Goal: Information Seeking & Learning: Check status

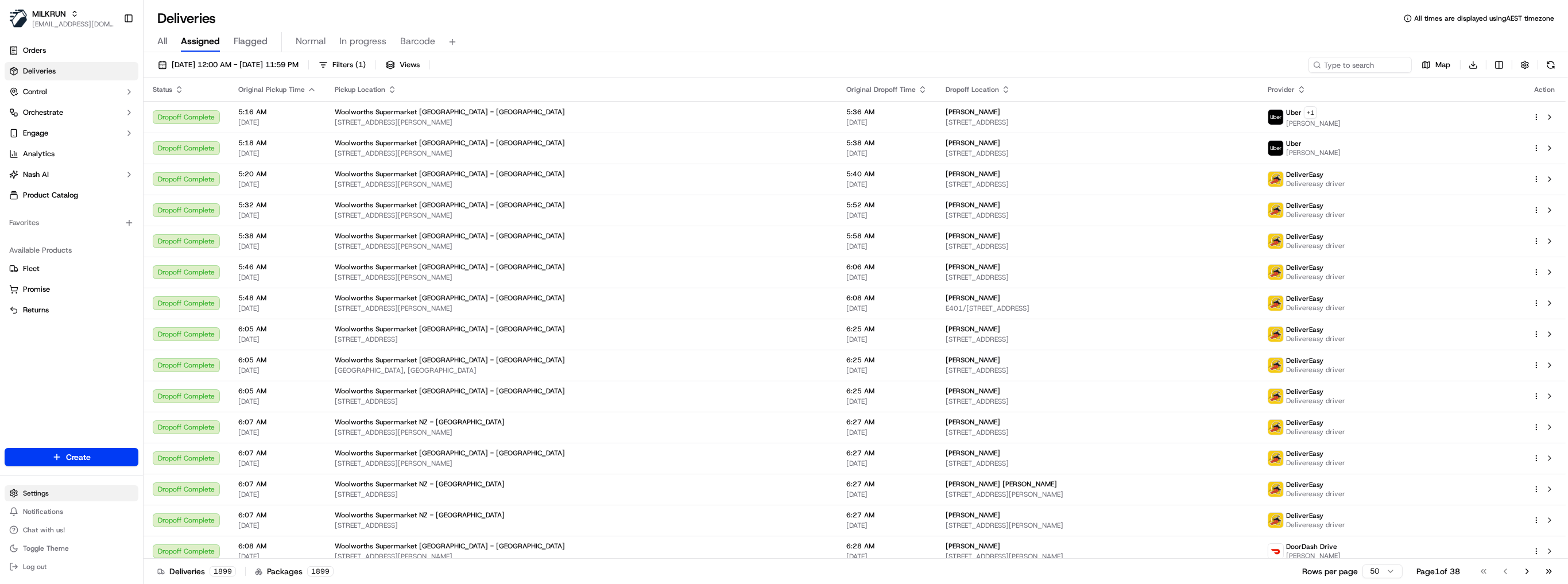
click at [43, 493] on html "MILKRUN nsvensson@woolworths.com.au Toggle Sidebar Orders Deliveries Control Or…" at bounding box center [784, 292] width 1568 height 584
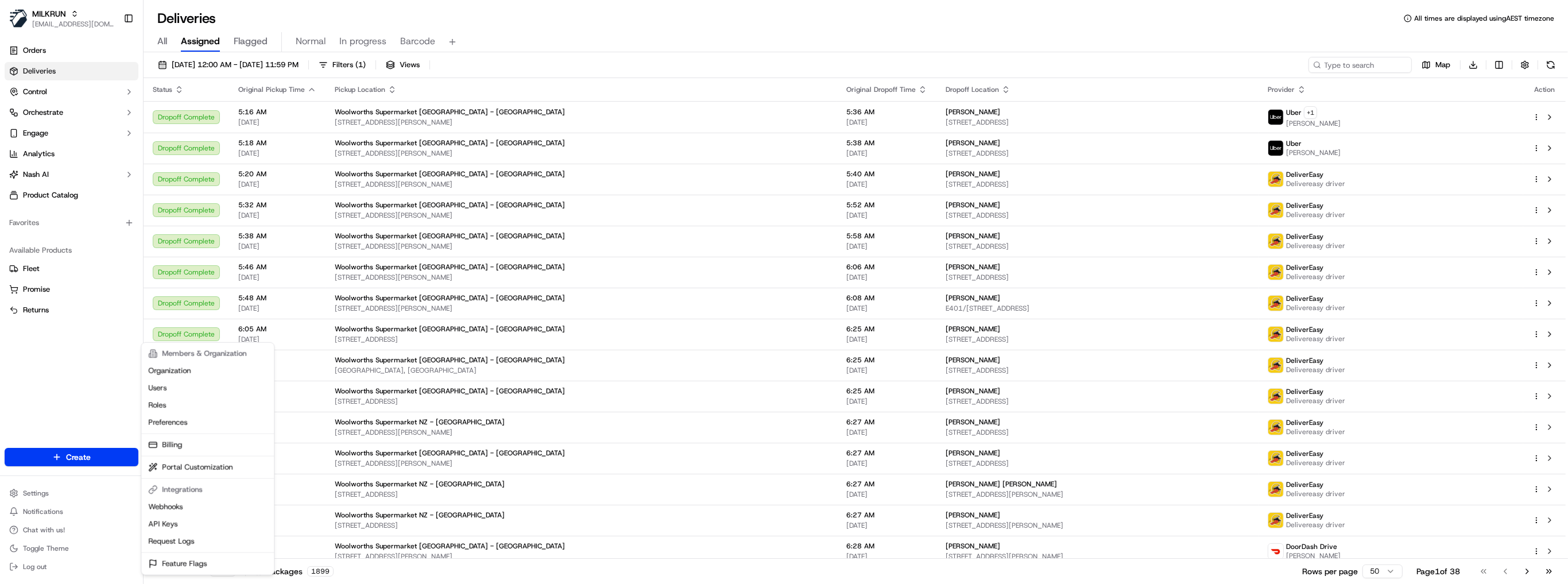
click at [47, 512] on html "MILKRUN nsvensson@woolworths.com.au Toggle Sidebar Orders Deliveries Control Or…" at bounding box center [784, 292] width 1568 height 584
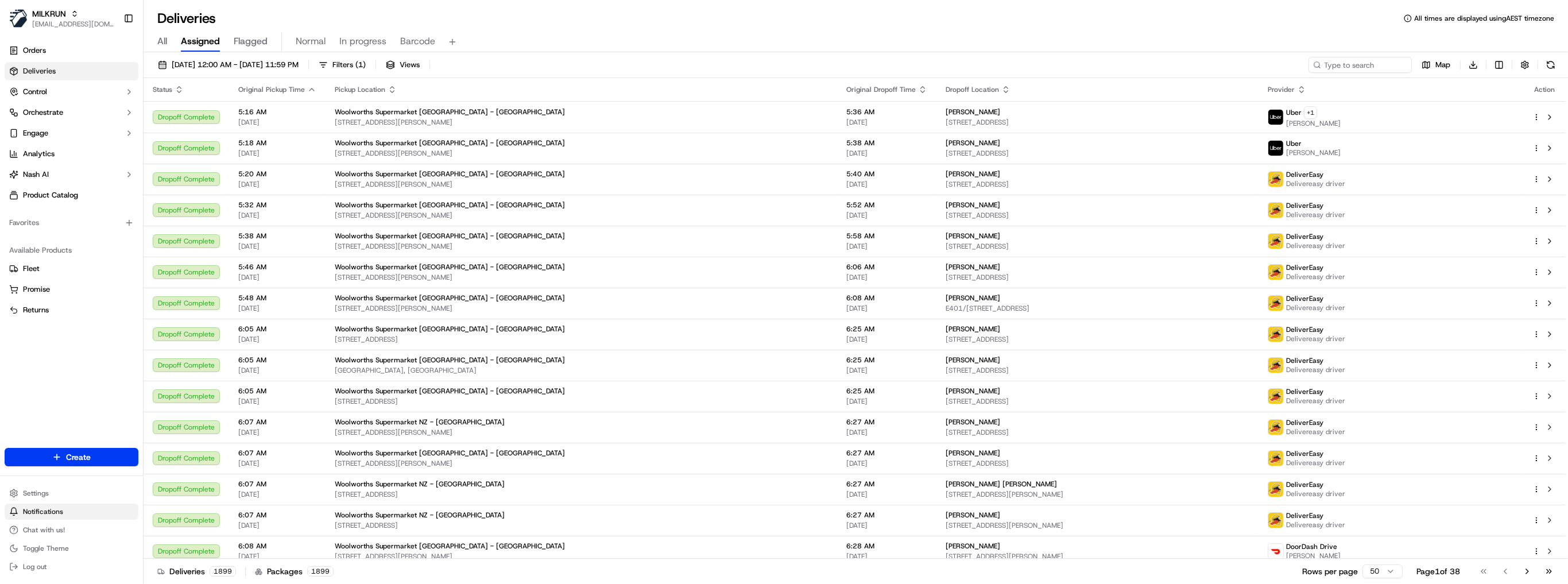
click at [37, 513] on span "Notifications" at bounding box center [43, 512] width 40 height 9
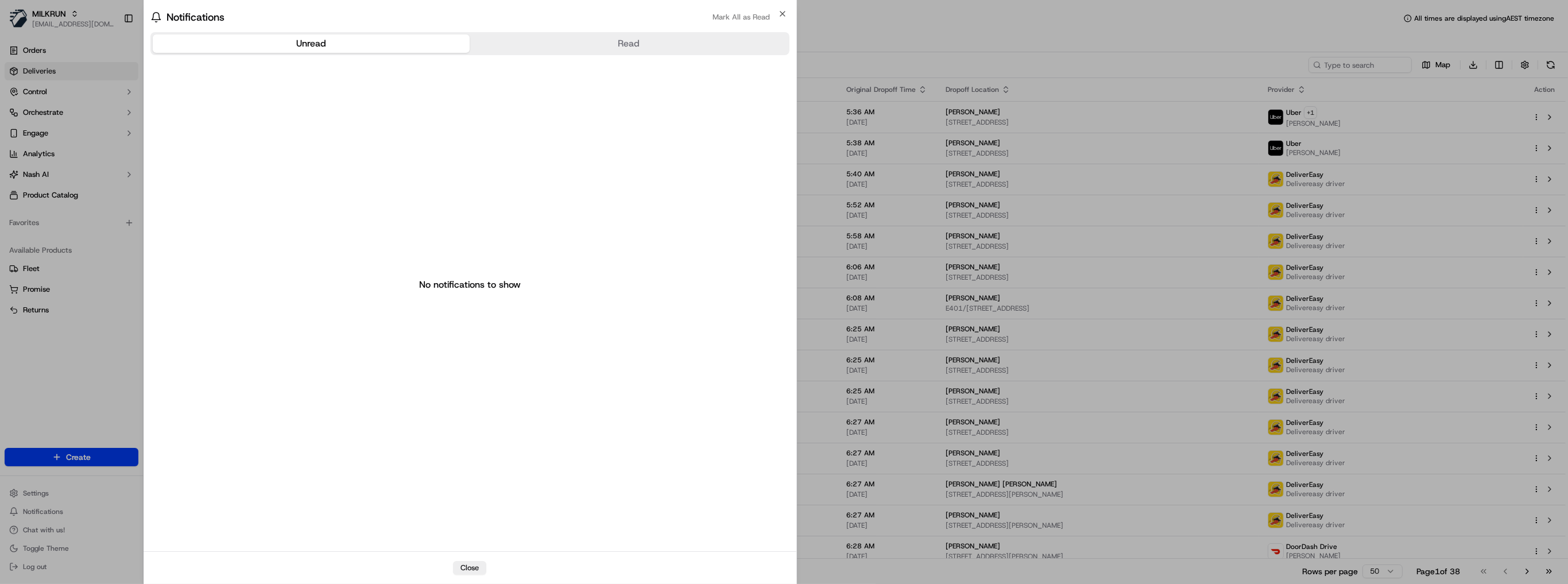
click at [19, 376] on body "MILKRUN nsvensson@woolworths.com.au Toggle Sidebar Orders Deliveries Control Or…" at bounding box center [784, 292] width 1568 height 584
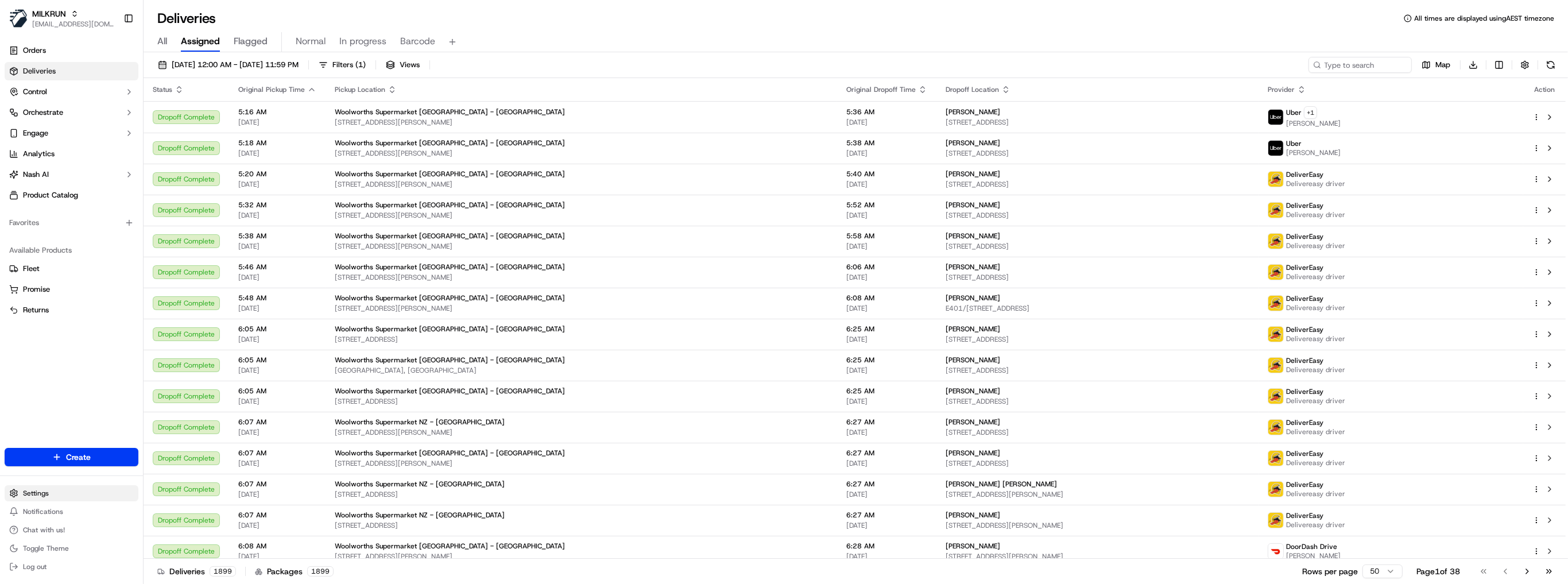
click at [25, 494] on html "MILKRUN nsvensson@woolworths.com.au Toggle Sidebar Orders Deliveries Control Or…" at bounding box center [784, 292] width 1568 height 584
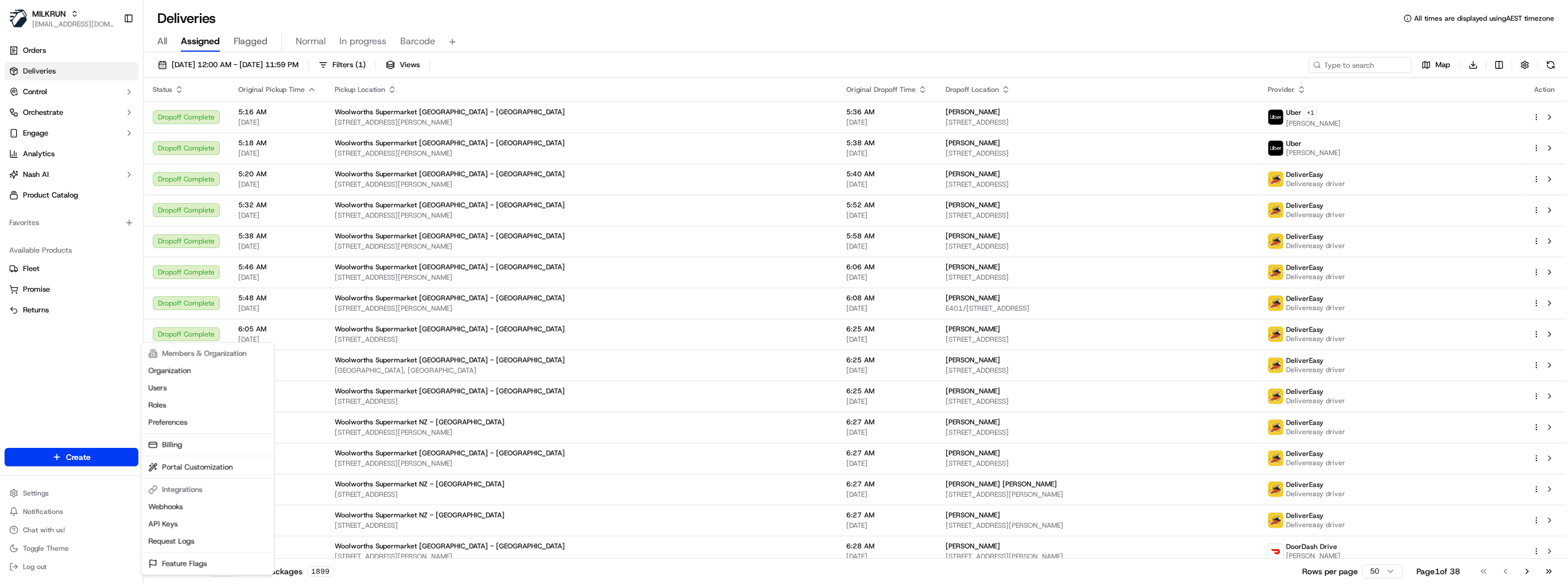
click at [68, 117] on html "MILKRUN nsvensson@woolworths.com.au Toggle Sidebar Orders Deliveries Control Or…" at bounding box center [784, 292] width 1568 height 584
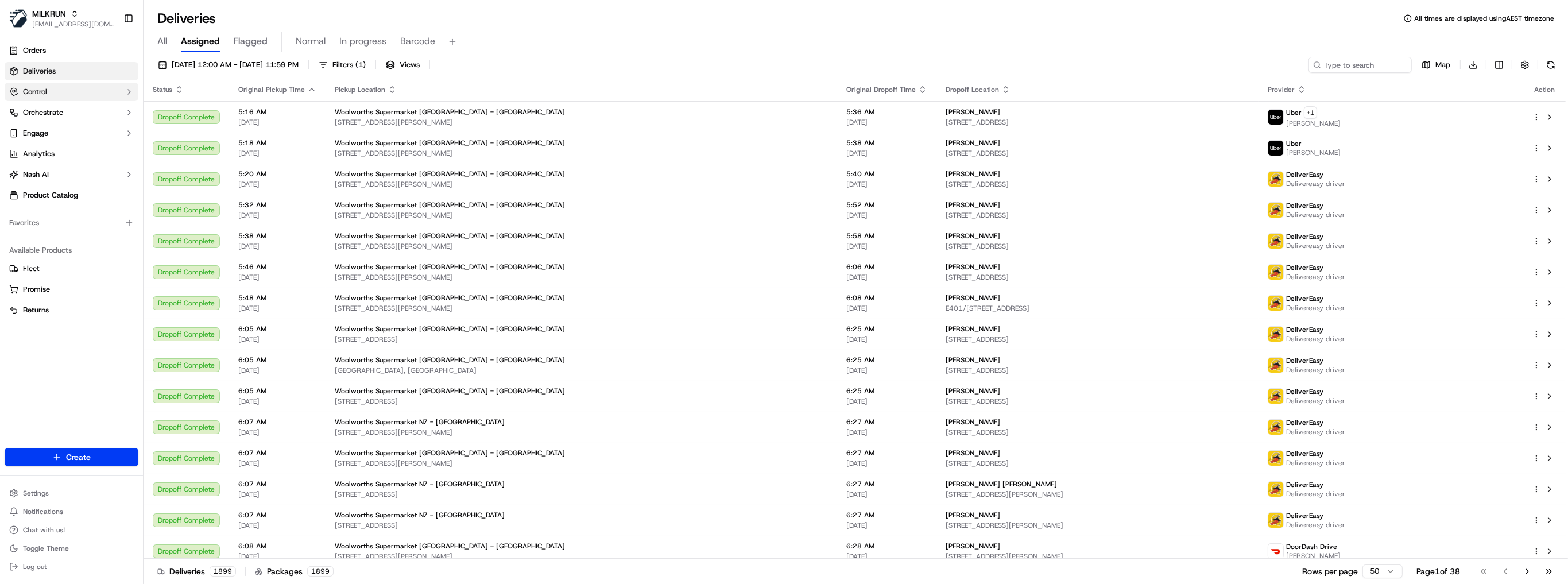
click at [103, 92] on button "Control" at bounding box center [71, 92] width 133 height 19
click at [99, 182] on button "Orchestrate" at bounding box center [71, 186] width 133 height 19
click at [89, 250] on button "Engage" at bounding box center [71, 244] width 133 height 19
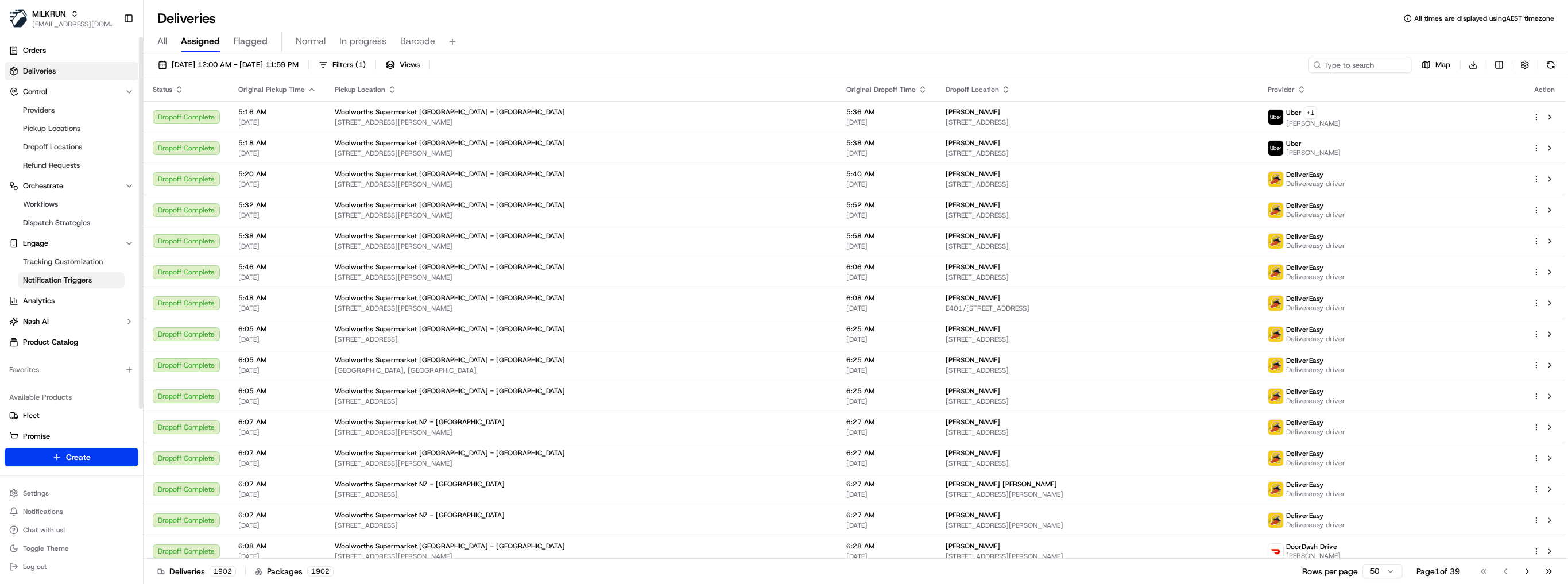
click at [85, 276] on span "Notification Triggers" at bounding box center [57, 280] width 69 height 10
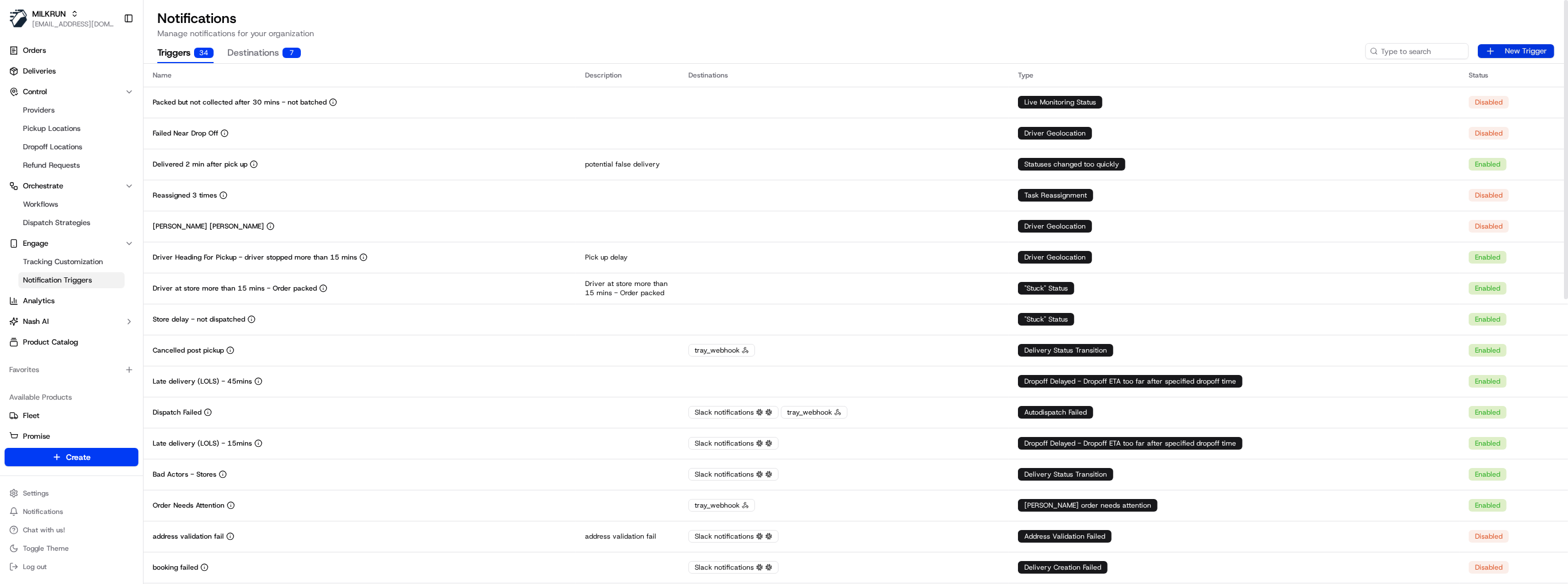
click at [1537, 49] on button "New Trigger" at bounding box center [1516, 51] width 76 height 14
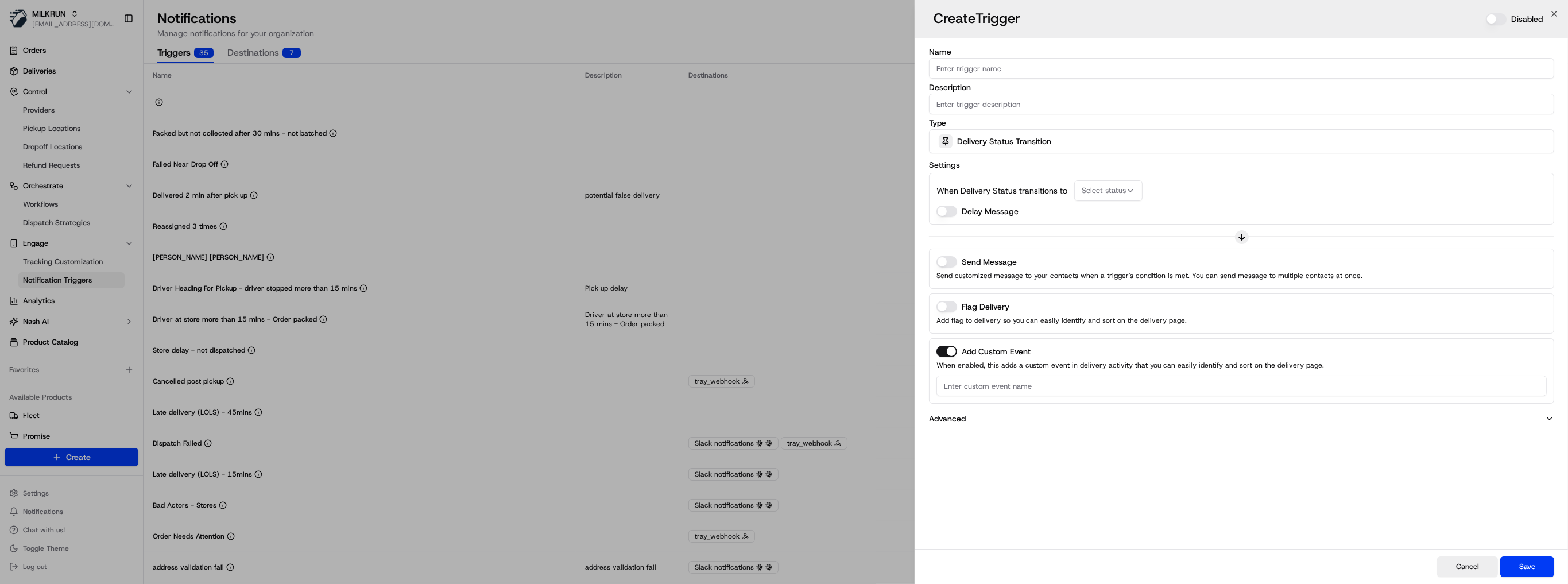
click at [1007, 141] on span "Delivery Status Transition" at bounding box center [1004, 141] width 94 height 11
click at [996, 202] on span "Delivery Status Transition" at bounding box center [1019, 204] width 141 height 10
click at [1186, 154] on div at bounding box center [784, 292] width 1568 height 584
click at [1109, 180] on button "Select status" at bounding box center [1108, 190] width 68 height 21
click at [1118, 275] on div "Canceled By Customer" at bounding box center [1155, 270] width 164 height 17
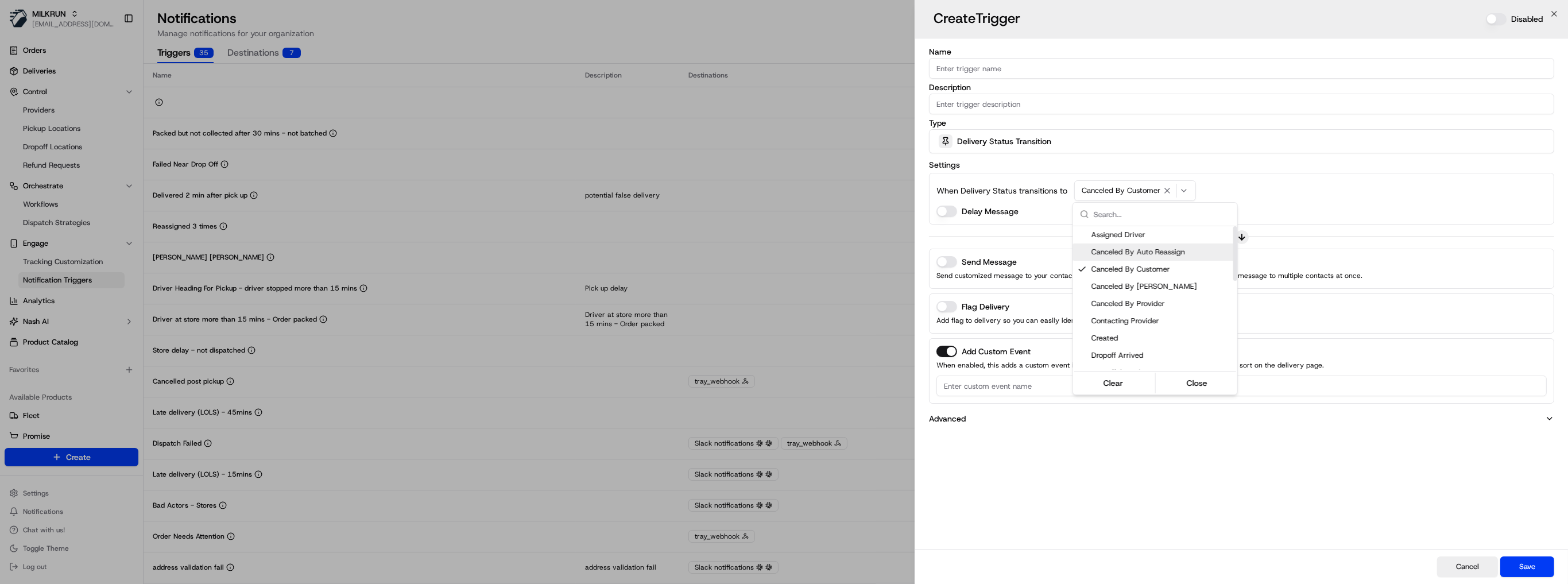
click at [984, 141] on div at bounding box center [784, 292] width 1568 height 584
click at [1010, 137] on span "Delivery Status Transition" at bounding box center [1004, 141] width 94 height 11
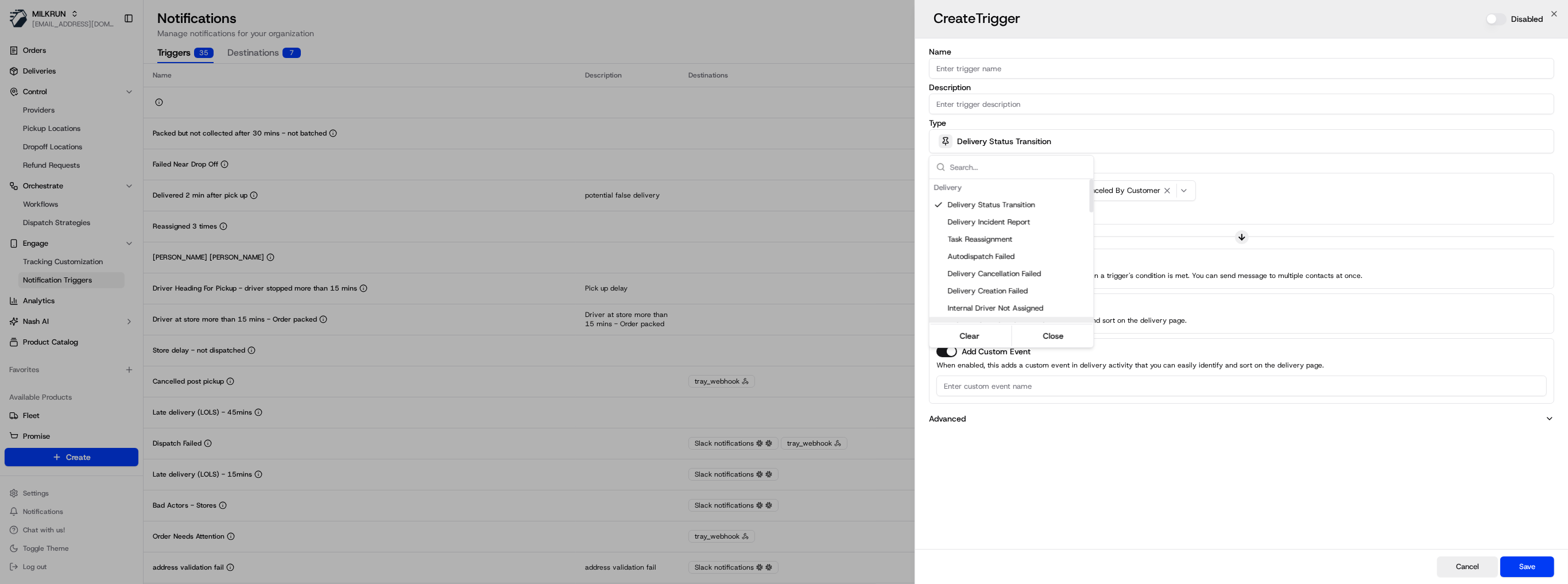
click at [939, 402] on div at bounding box center [784, 292] width 1568 height 584
click at [948, 417] on p "Advanced" at bounding box center [947, 418] width 37 height 11
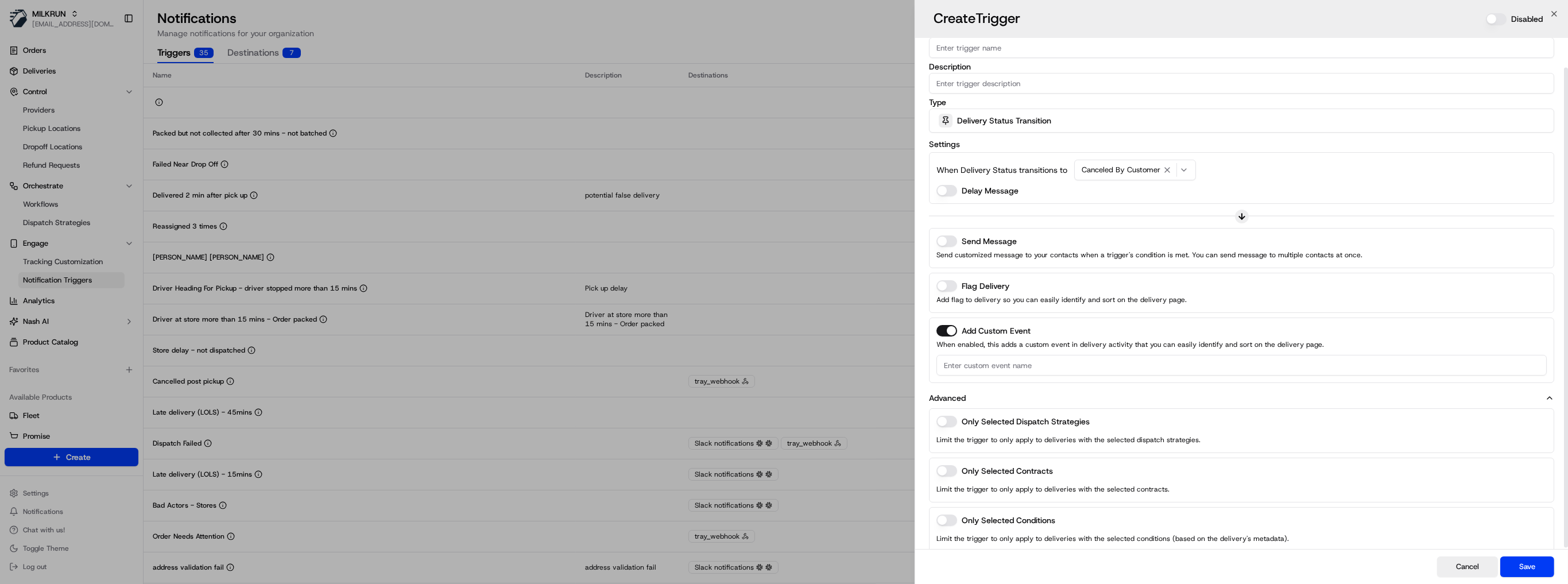
scroll to position [32, 0]
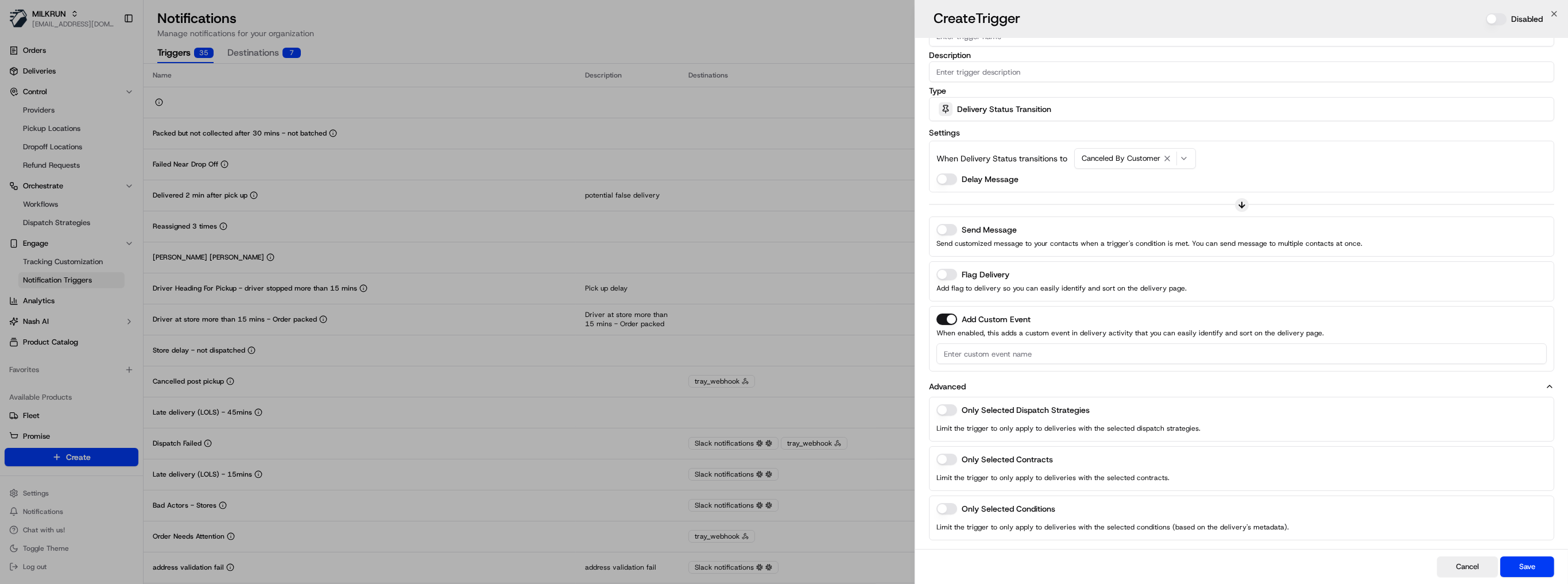
click at [1027, 101] on div "Delivery Status Transition" at bounding box center [1242, 109] width 619 height 23
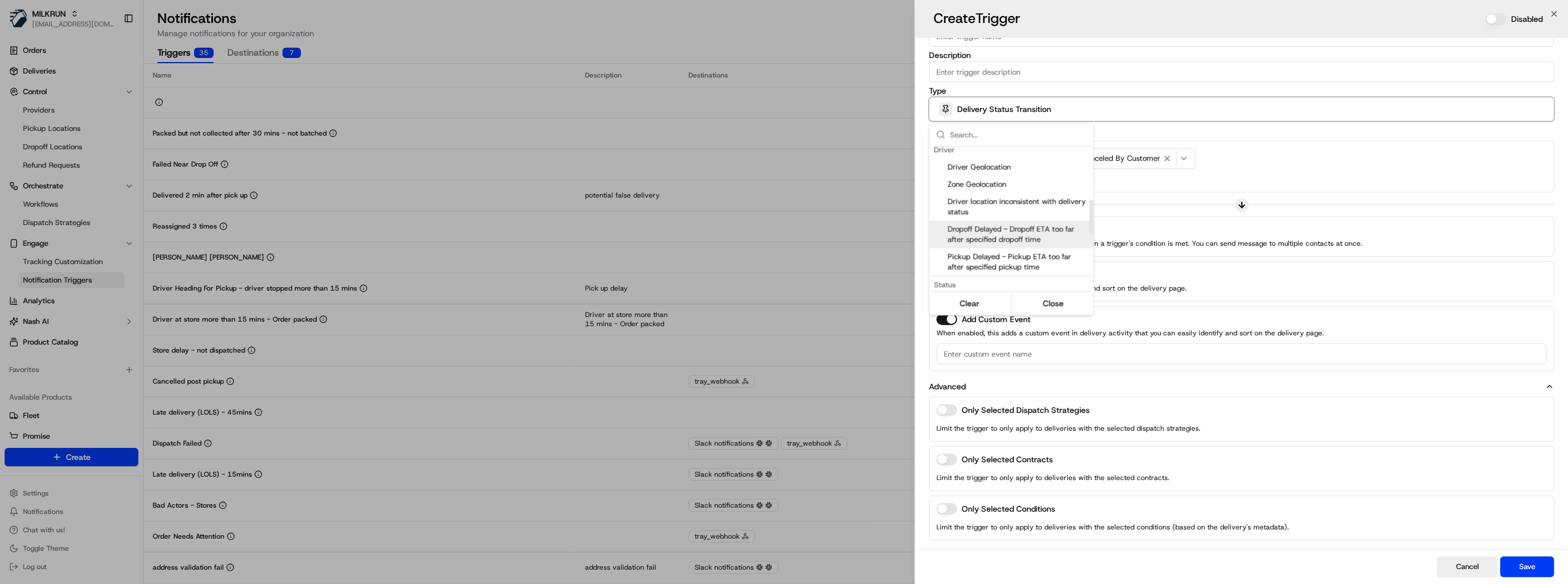
click at [1002, 234] on span "Dropoff Delayed - Dropoff ETA too far after specified dropoff time" at bounding box center [1019, 234] width 141 height 21
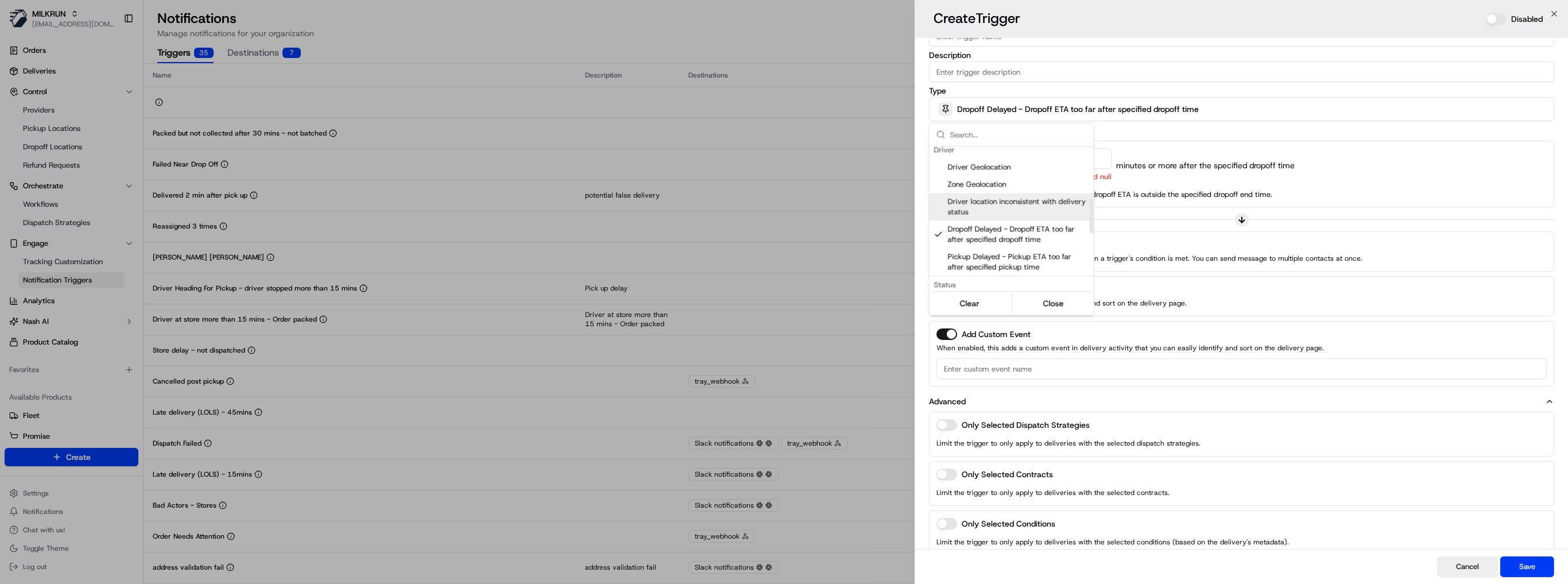
click at [1240, 164] on div at bounding box center [784, 292] width 1568 height 584
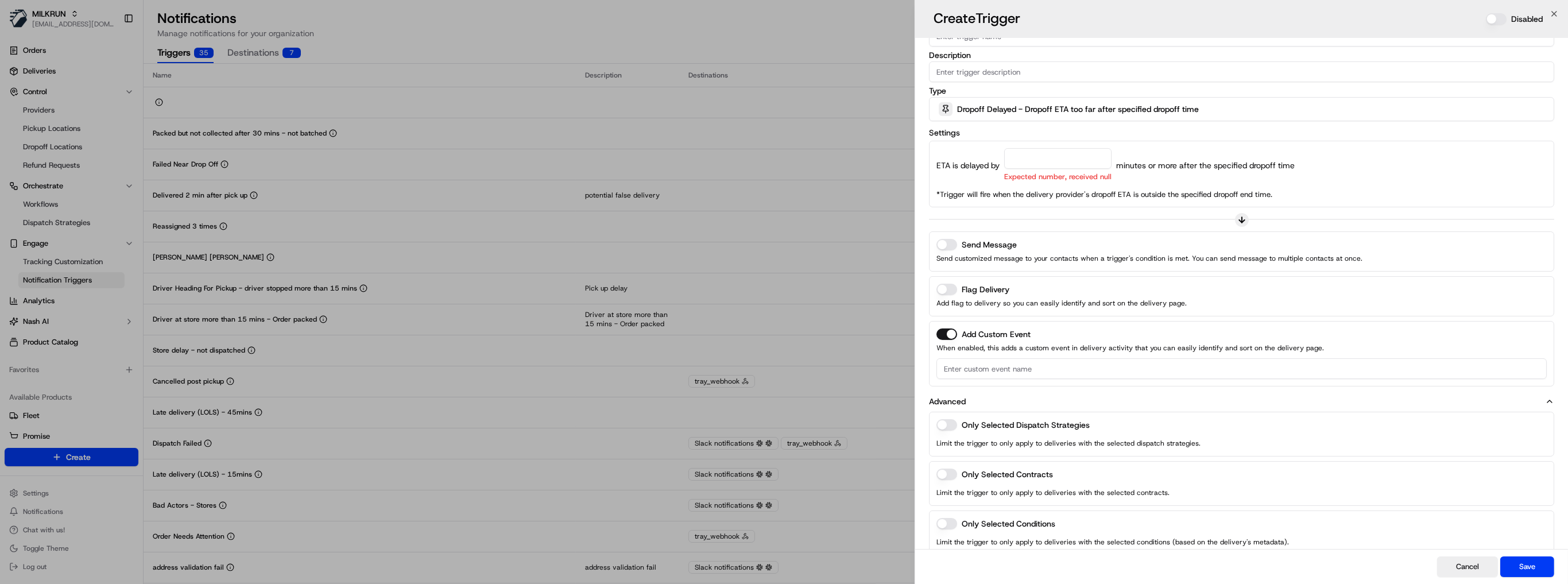
click at [1032, 104] on span "Dropoff Delayed - Dropoff ETA too far after specified dropoff time" at bounding box center [1078, 109] width 242 height 11
click at [1032, 104] on div at bounding box center [784, 292] width 1568 height 584
click at [1244, 216] on icon at bounding box center [1242, 220] width 9 height 9
click at [1242, 219] on icon at bounding box center [1242, 220] width 0 height 5
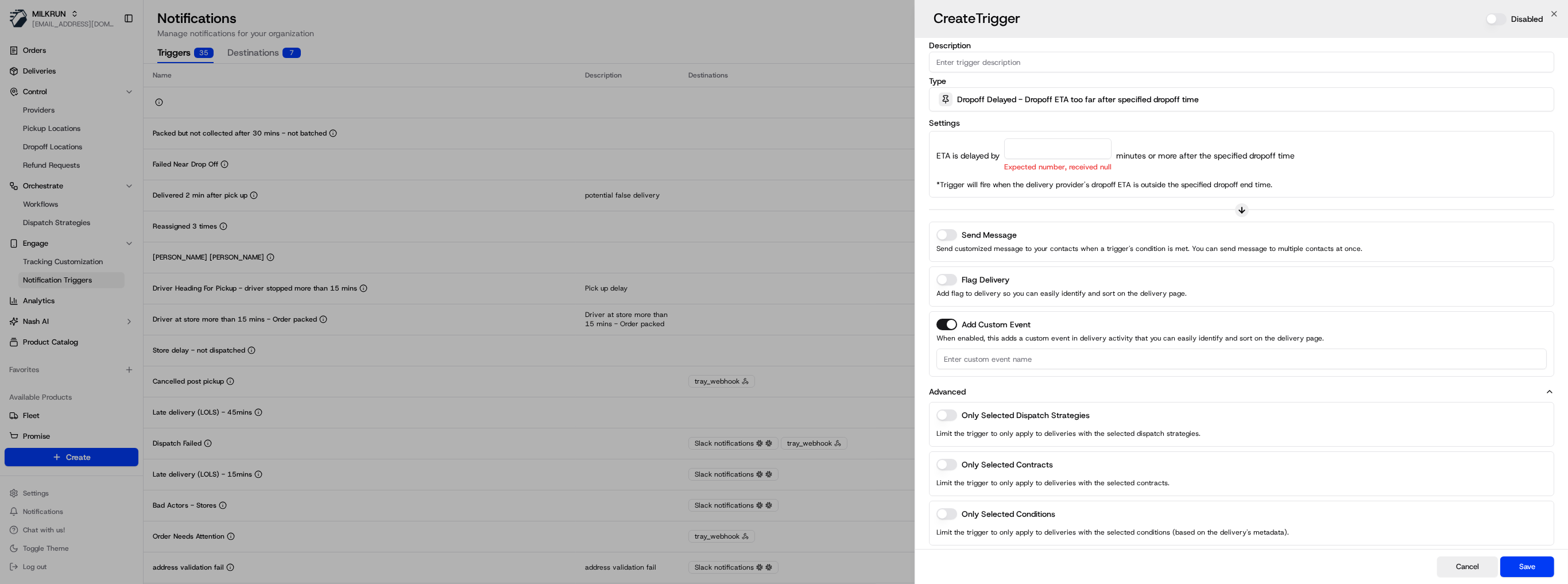
scroll to position [47, 0]
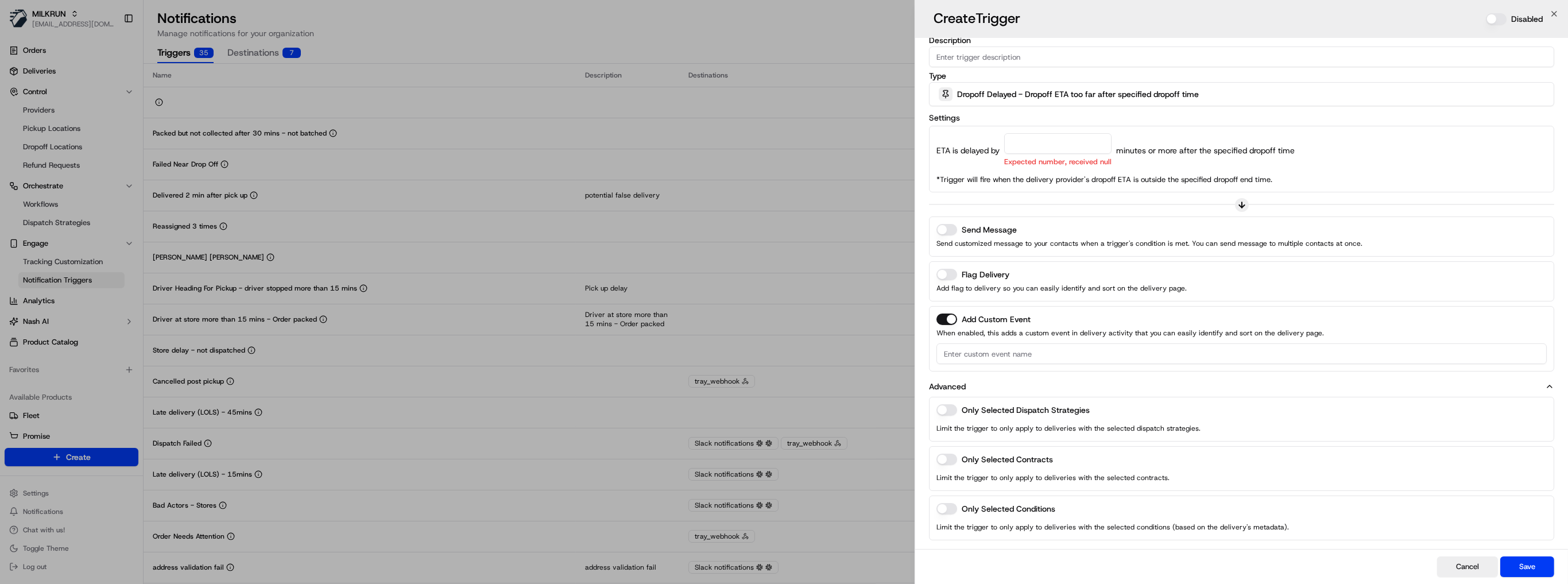
click at [940, 513] on div "Only Selected Conditions Limit the trigger to only apply to deliveries with the…" at bounding box center [1241, 518] width 625 height 45
click at [945, 505] on button "Only Selected Conditions" at bounding box center [946, 509] width 21 height 11
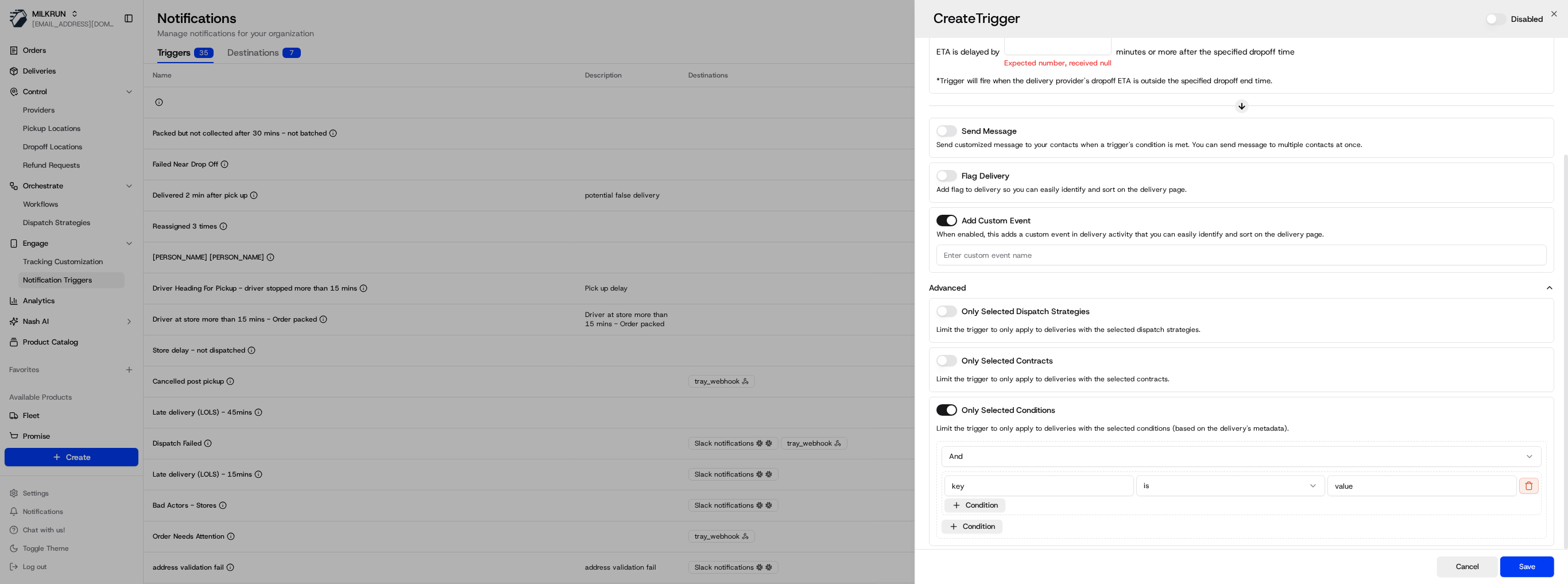
scroll to position [150, 0]
click at [943, 350] on button "button" at bounding box center [946, 356] width 21 height 11
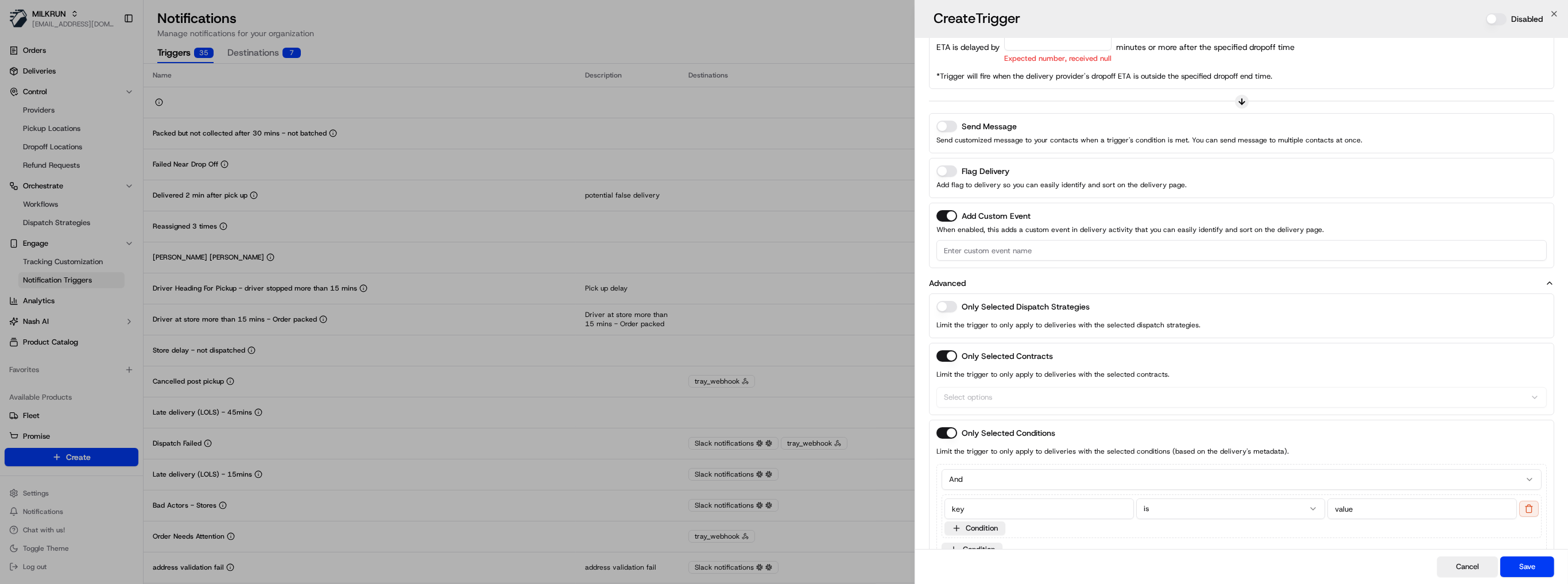
click at [945, 354] on button "button" at bounding box center [946, 356] width 21 height 11
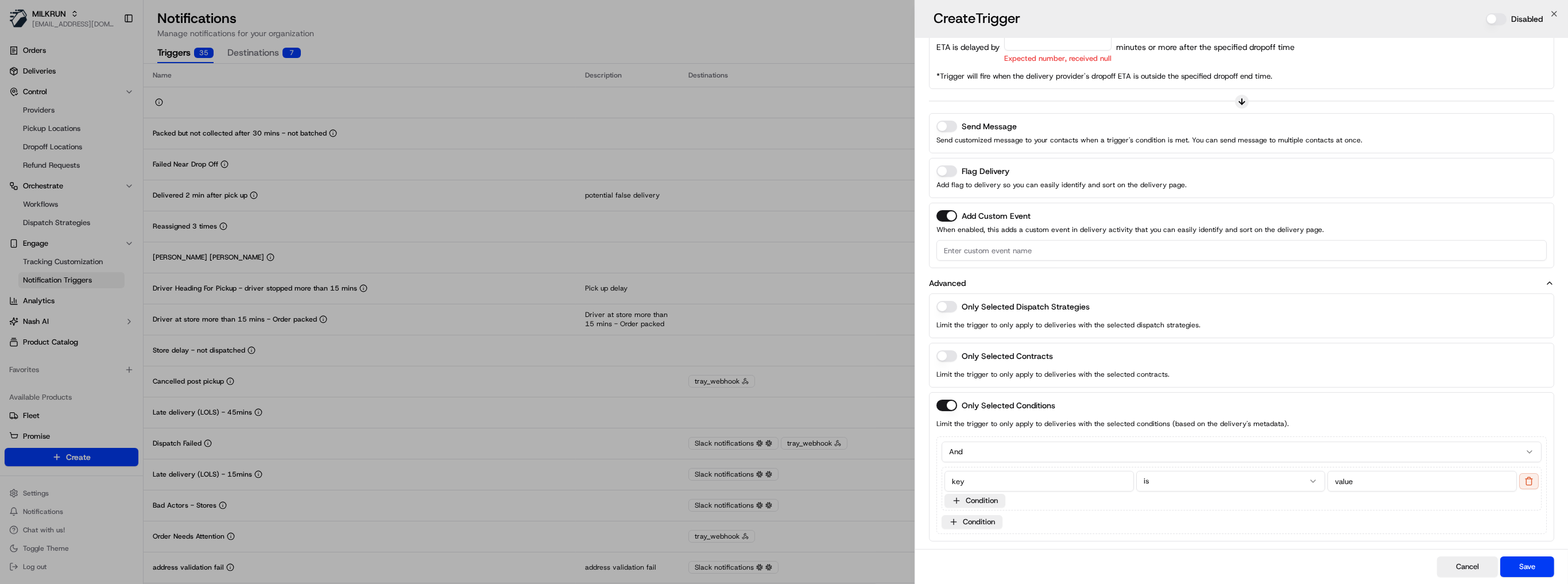
scroll to position [0, 0]
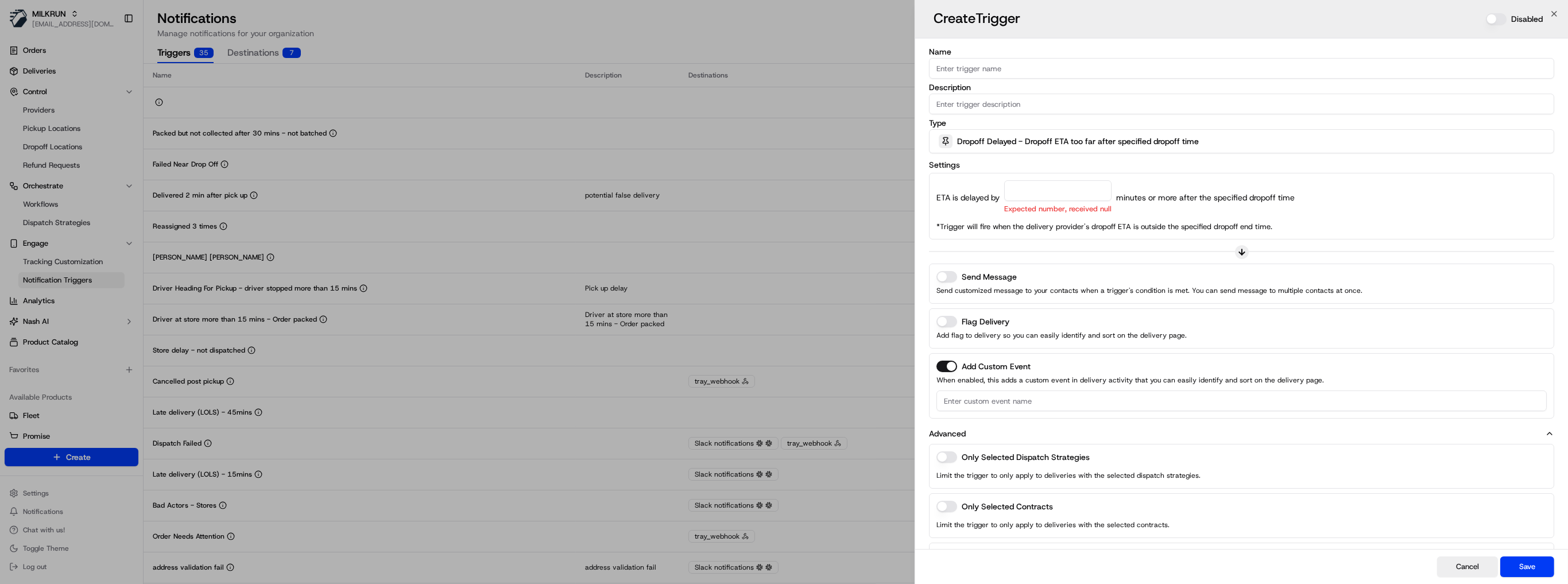
click at [1238, 249] on icon at bounding box center [1242, 252] width 9 height 9
click at [1027, 198] on input "number" at bounding box center [1058, 190] width 107 height 21
click at [979, 136] on span "Dropoff Delayed - Dropoff ETA too far after specified dropoff time" at bounding box center [1078, 141] width 242 height 11
click at [1031, 286] on span "Time Elapsed Since Status" at bounding box center [1019, 286] width 141 height 10
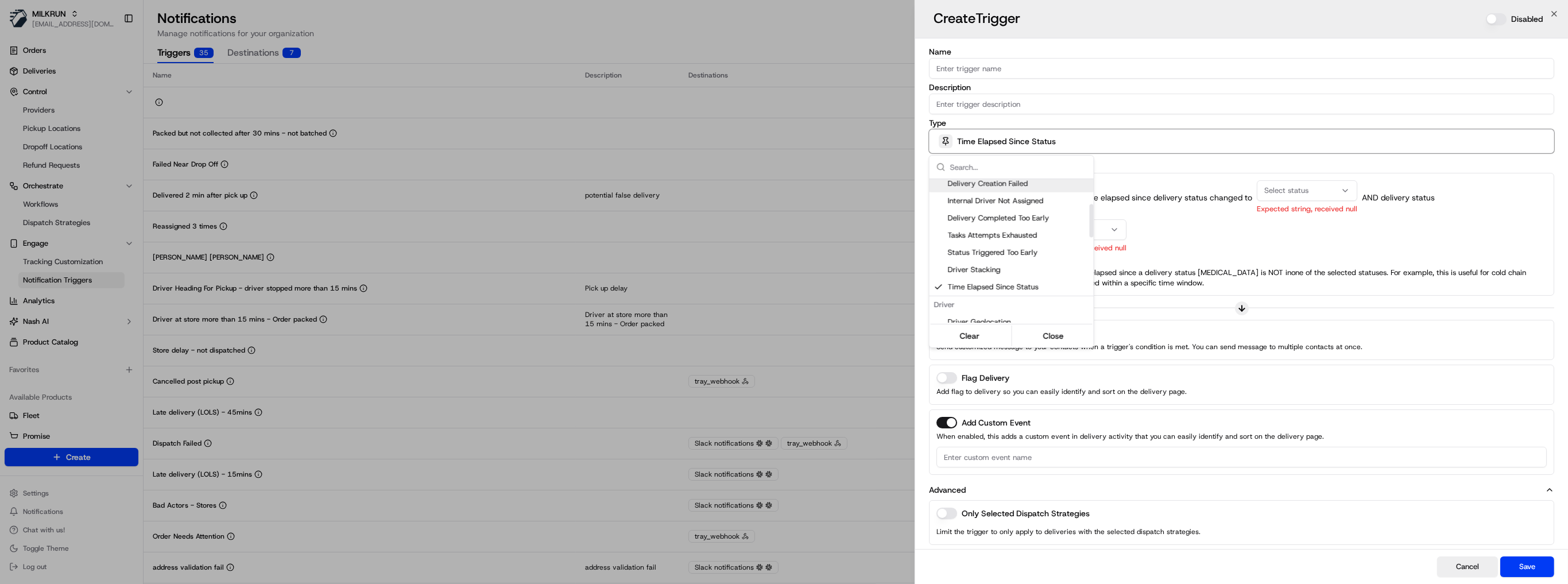
click at [1214, 193] on div at bounding box center [784, 292] width 1568 height 584
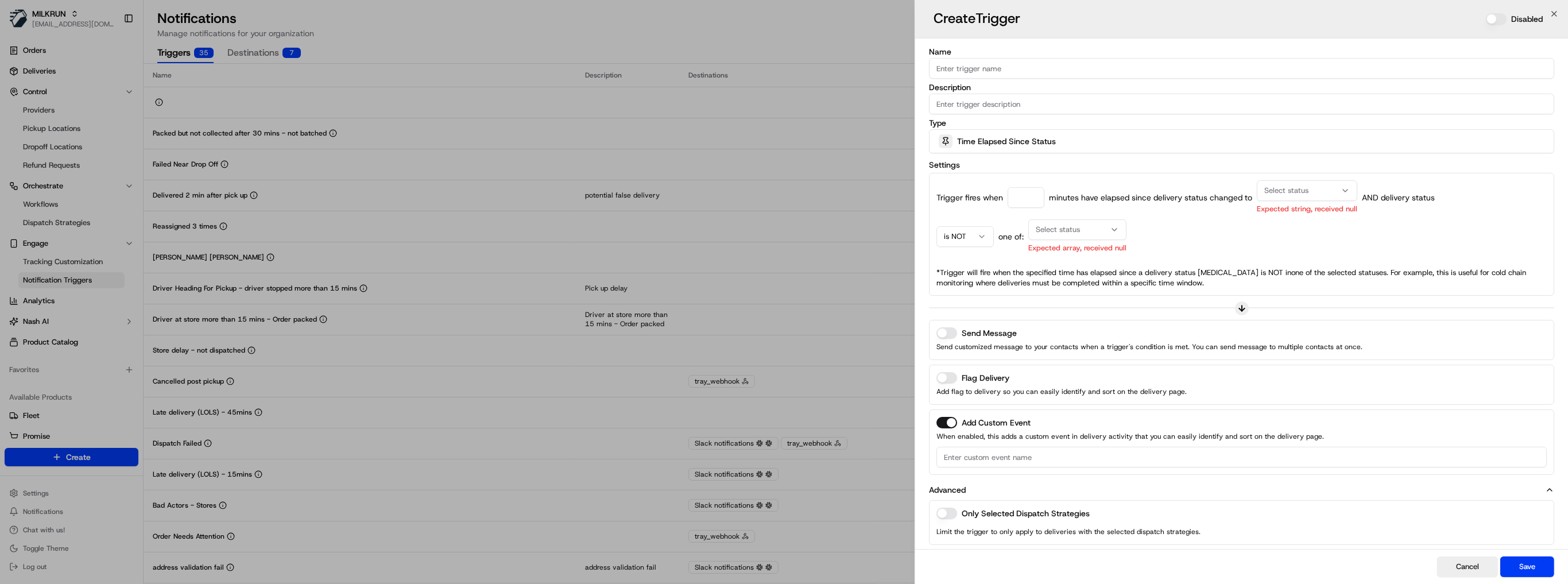
click at [998, 143] on span "Time Elapsed Since Status" at bounding box center [1006, 141] width 99 height 11
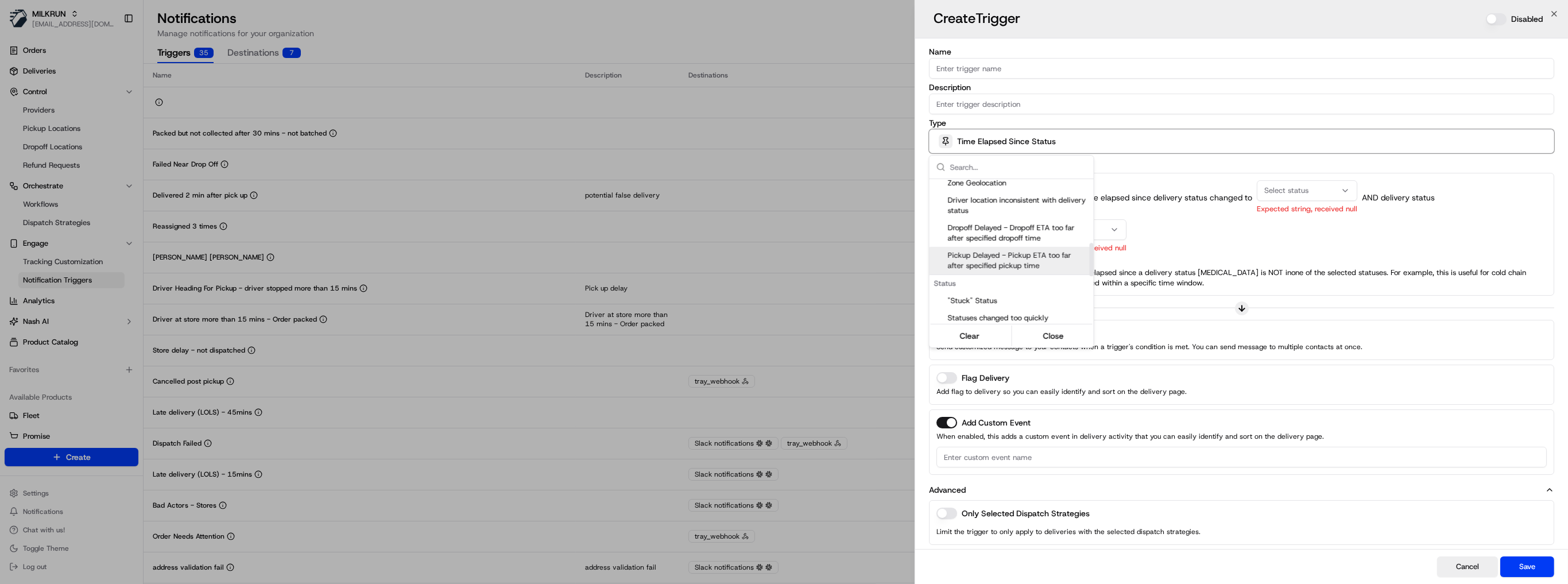
scroll to position [276, 0]
click at [992, 228] on span "Dropoff Delayed - Dropoff ETA too far after specified dropoff time" at bounding box center [1019, 221] width 141 height 21
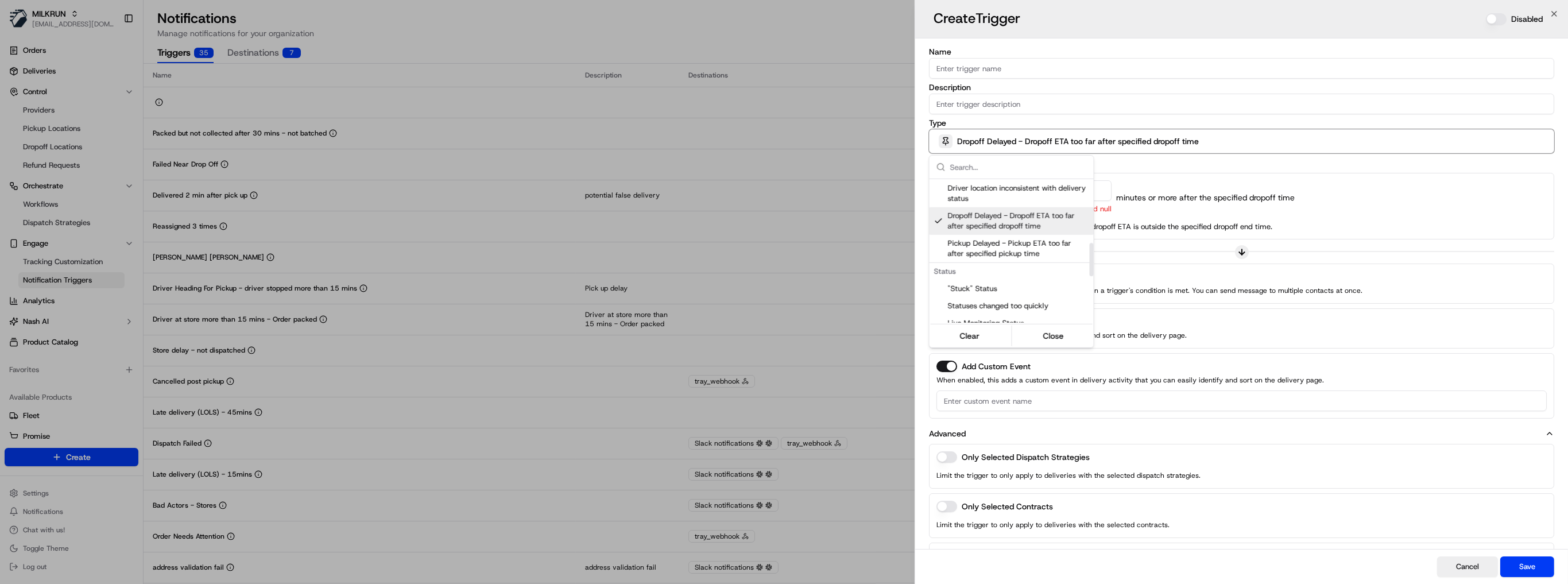
click at [1188, 179] on div at bounding box center [784, 292] width 1568 height 584
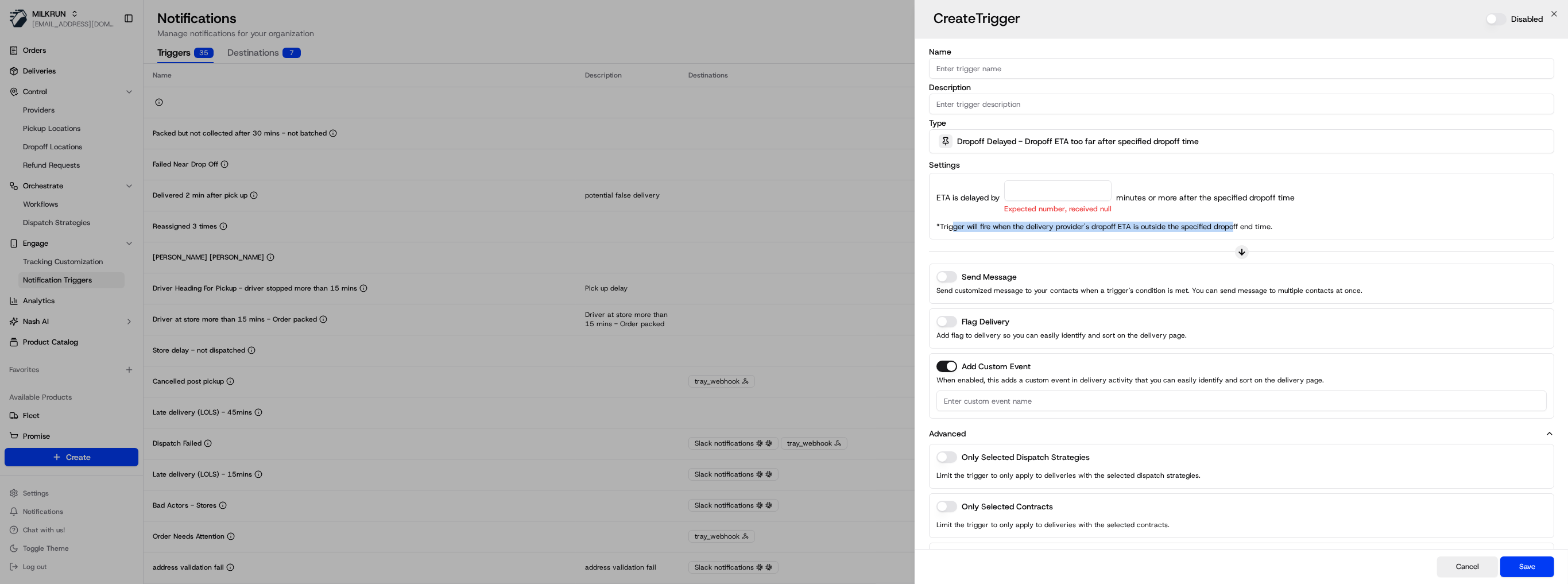
drag, startPoint x: 949, startPoint y: 224, endPoint x: 1233, endPoint y: 219, distance: 284.0
click at [1233, 219] on div "ETA is delayed by Expected number, received null minutes or more after the spec…" at bounding box center [1241, 206] width 611 height 51
click at [1240, 219] on div "ETA is delayed by Expected number, received null minutes or more after the spec…" at bounding box center [1241, 206] width 611 height 51
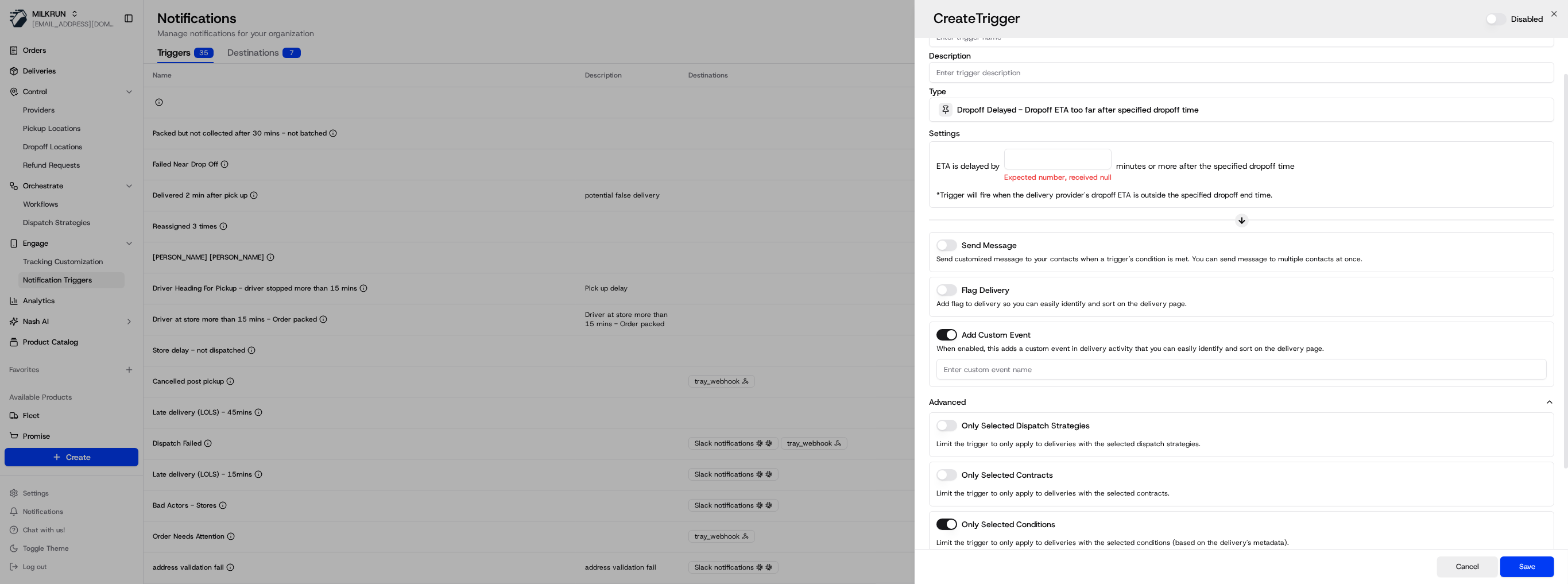
scroll to position [46, 0]
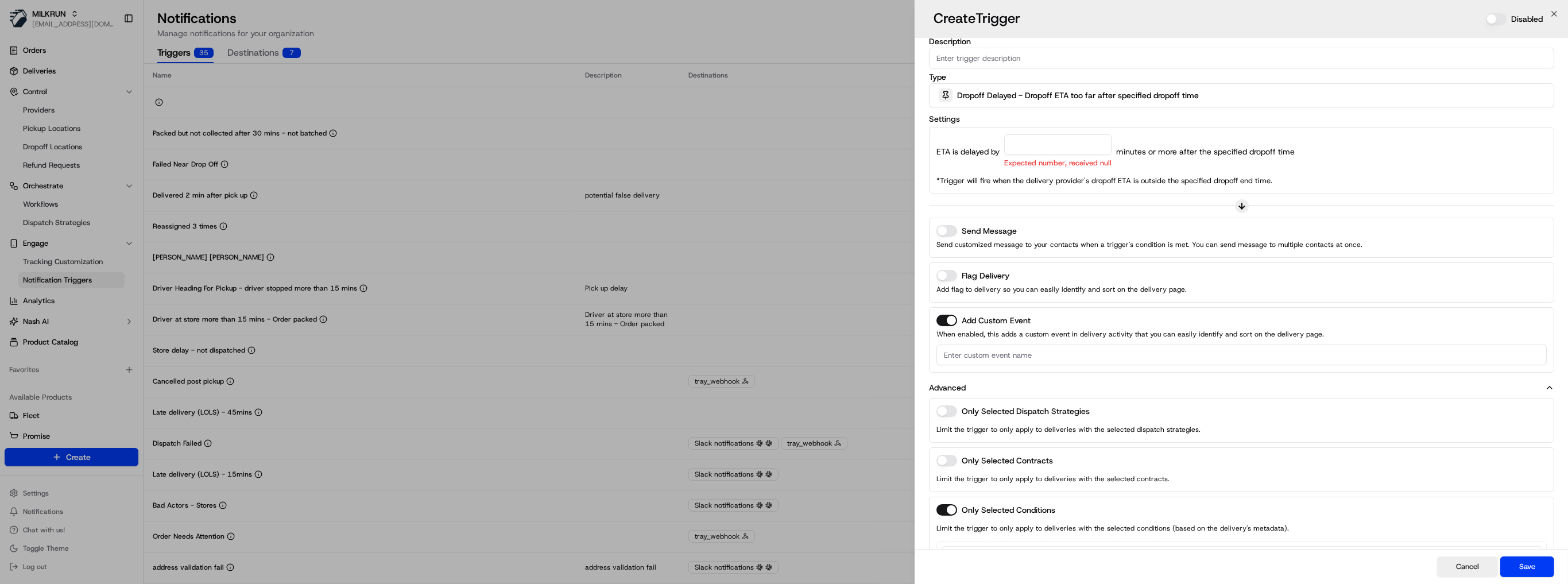
click at [945, 455] on button "button" at bounding box center [946, 460] width 21 height 11
click at [945, 457] on button "button" at bounding box center [946, 460] width 21 height 11
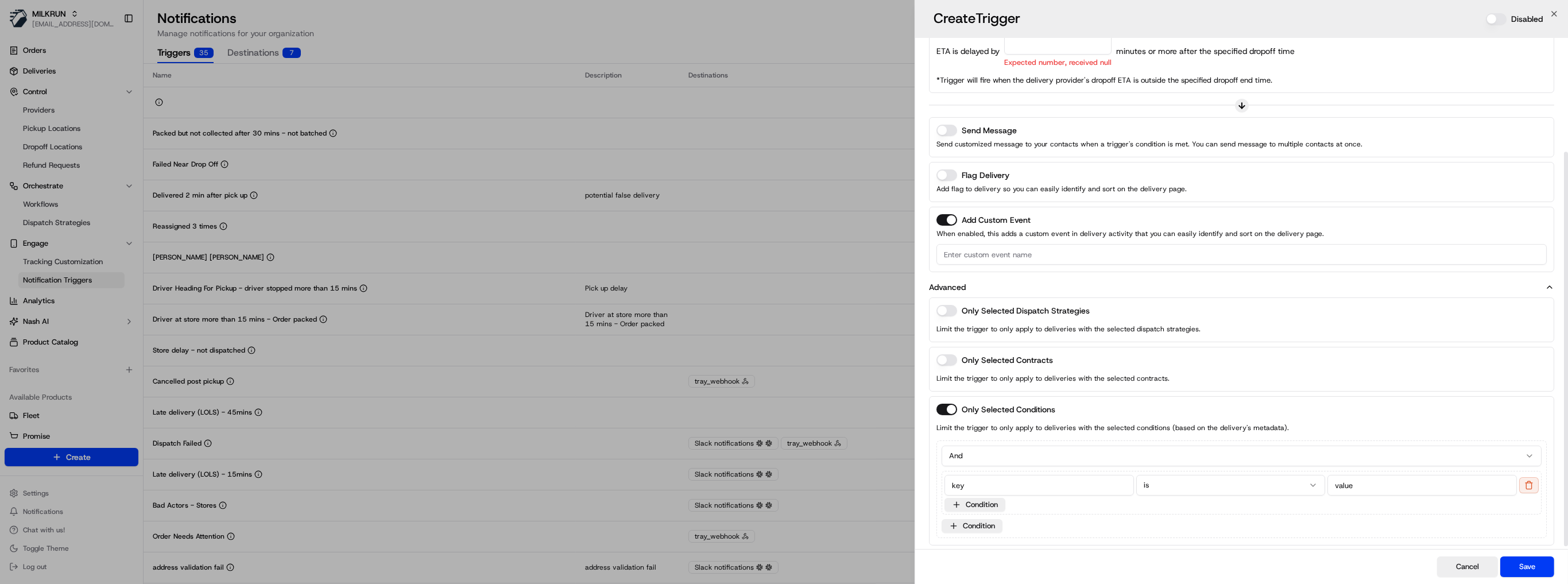
scroll to position [150, 0]
click at [1060, 445] on button "And" at bounding box center [1241, 452] width 600 height 21
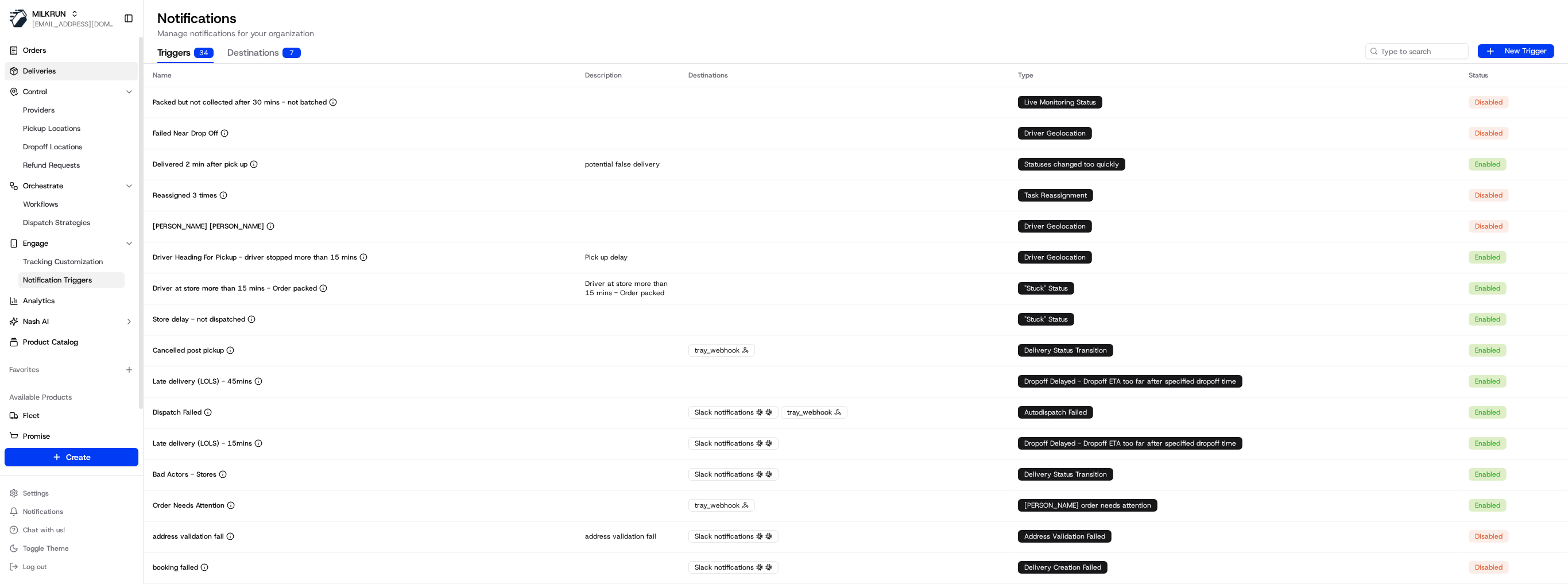
click at [32, 73] on span "Deliveries" at bounding box center [39, 71] width 33 height 10
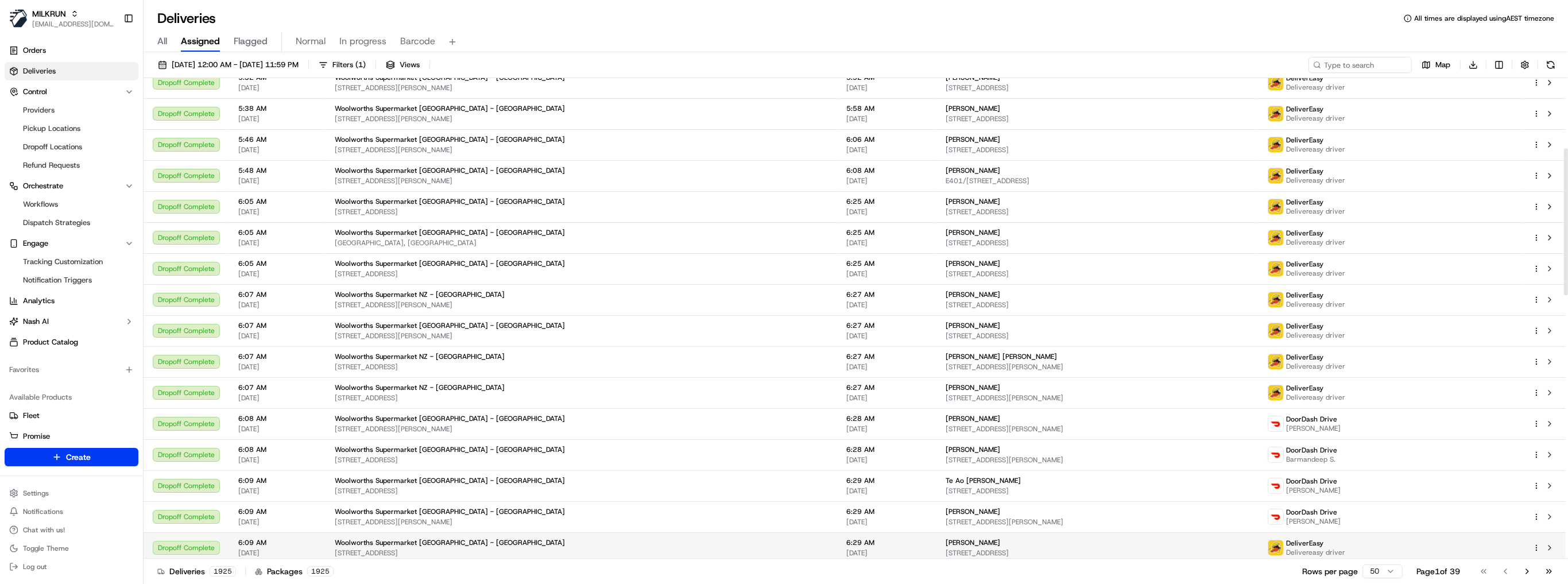
scroll to position [230, 0]
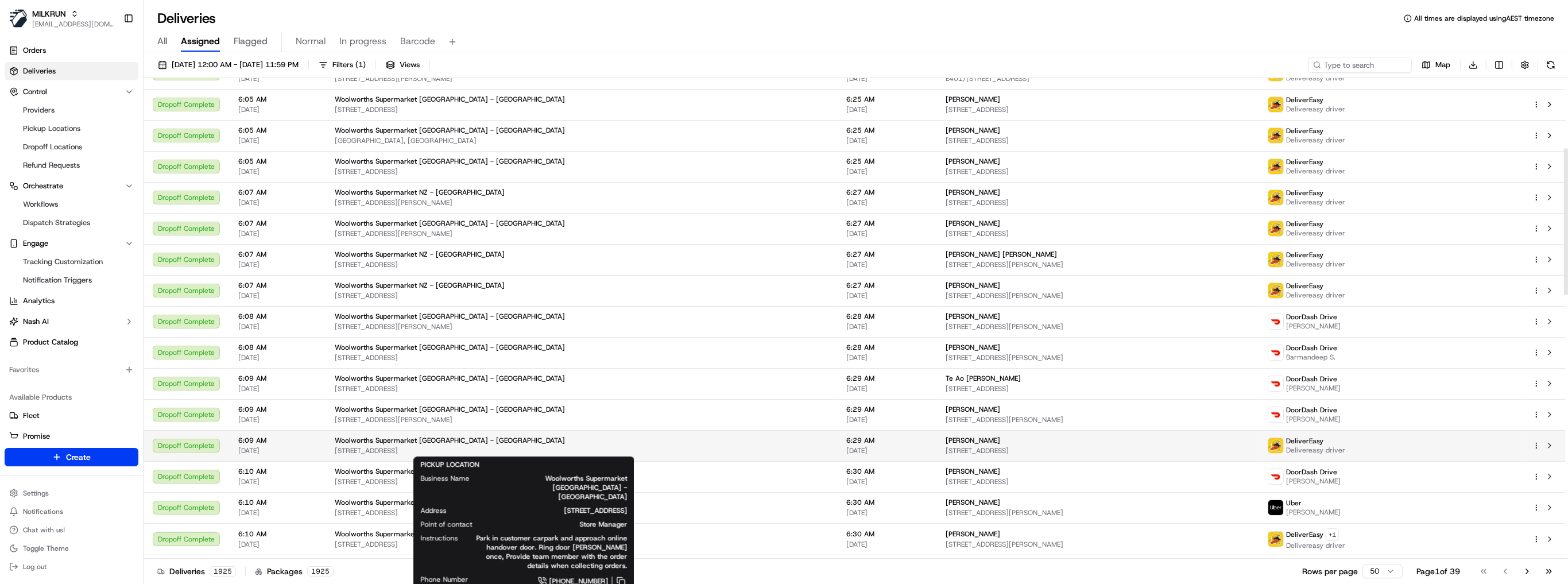
click at [436, 449] on span "150 Rimu Rd, shop 39, Paraparaumu, Wellington 5032, NZ" at bounding box center [581, 451] width 493 height 9
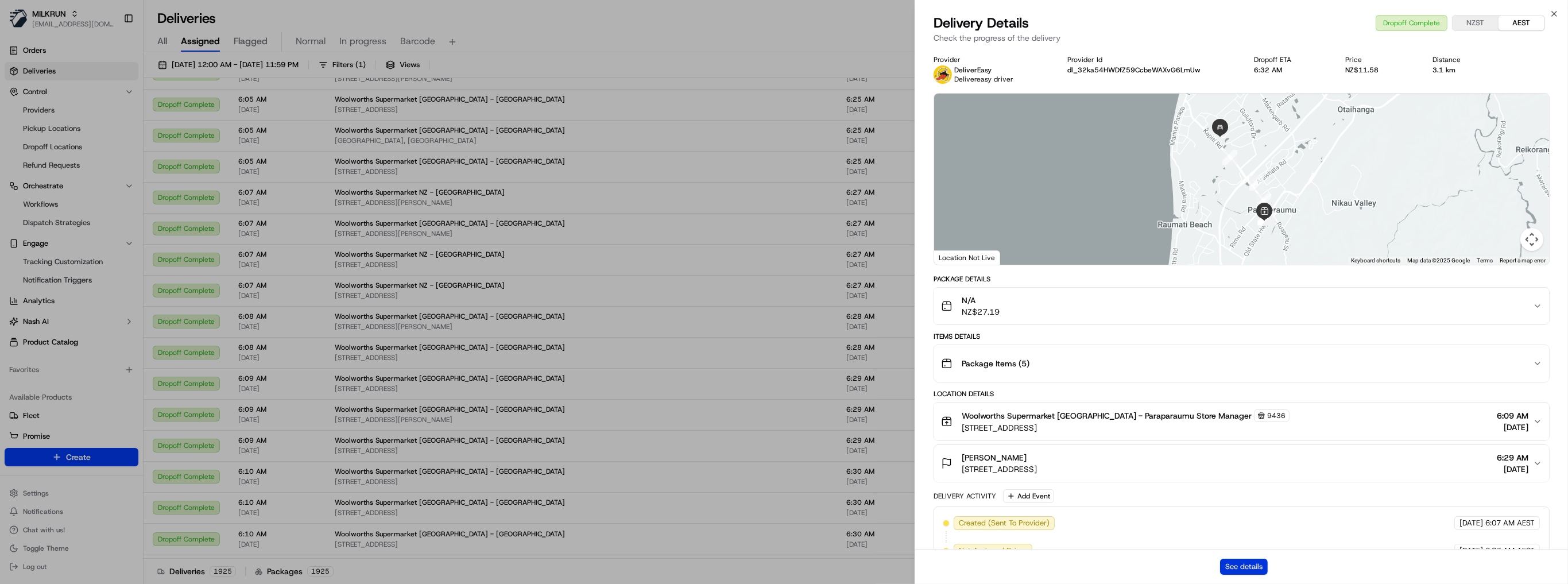
click at [1261, 569] on button "See details" at bounding box center [1243, 567] width 47 height 16
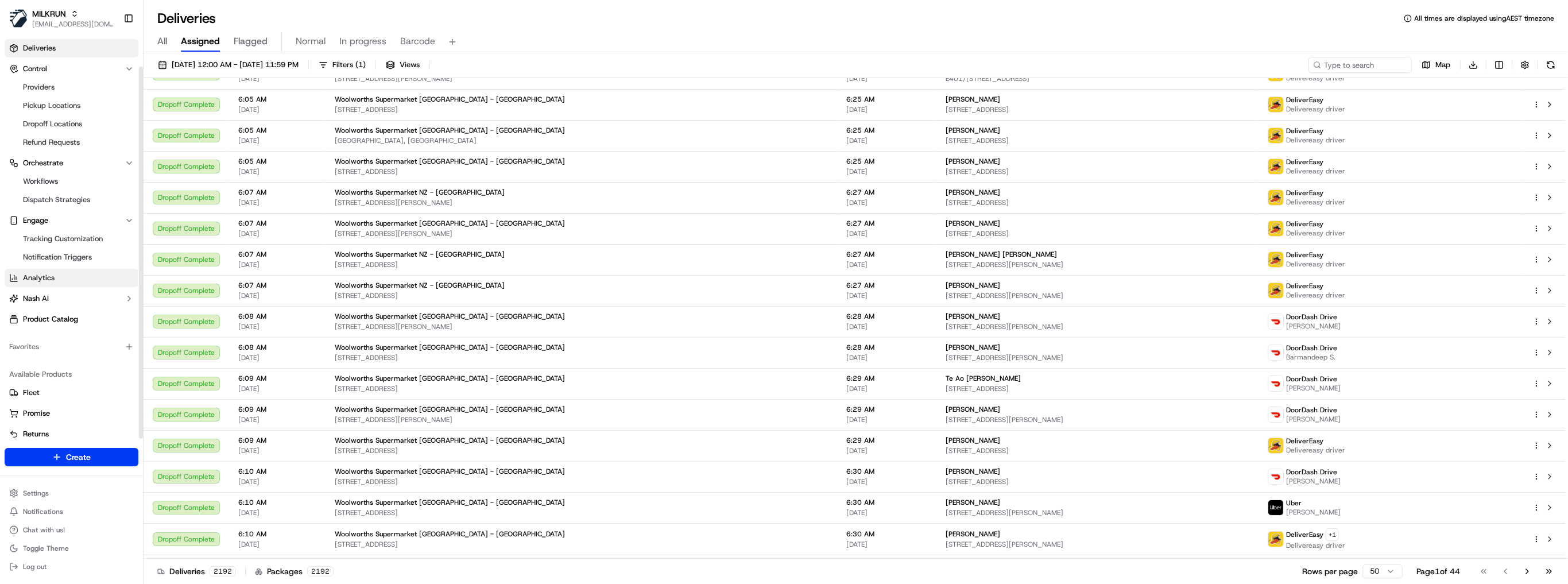
scroll to position [32, 0]
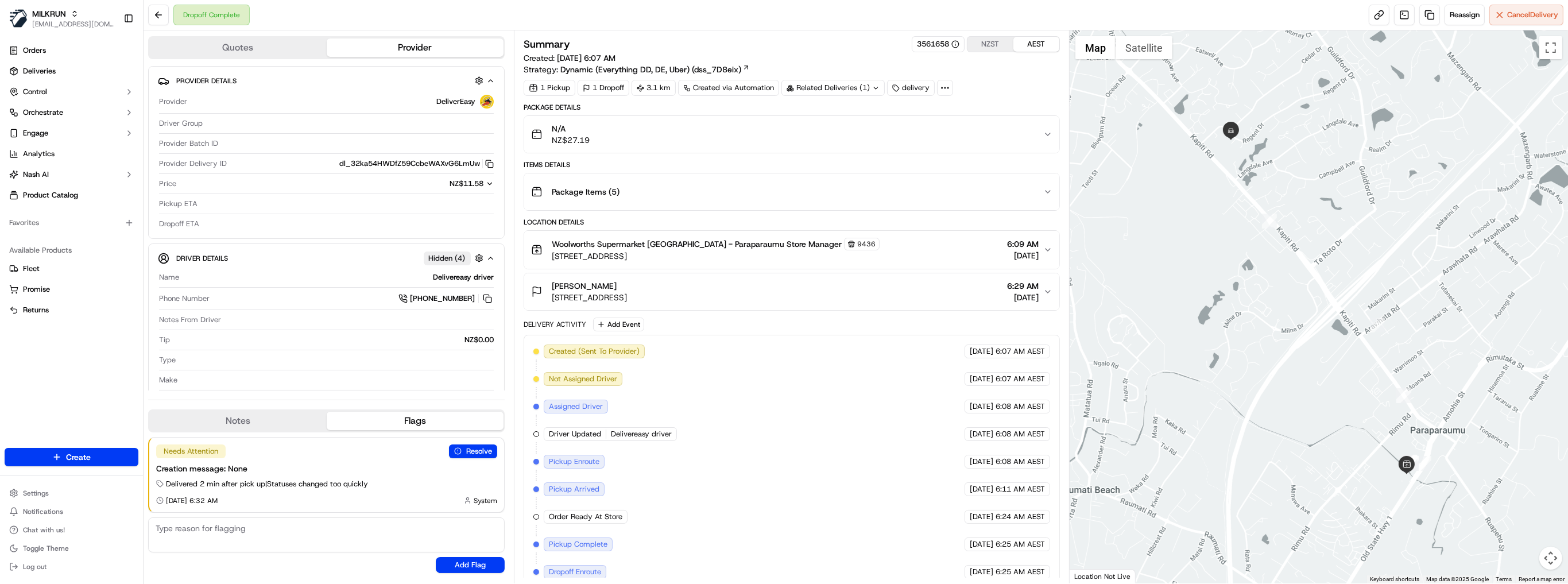
click at [937, 87] on div at bounding box center [945, 88] width 16 height 16
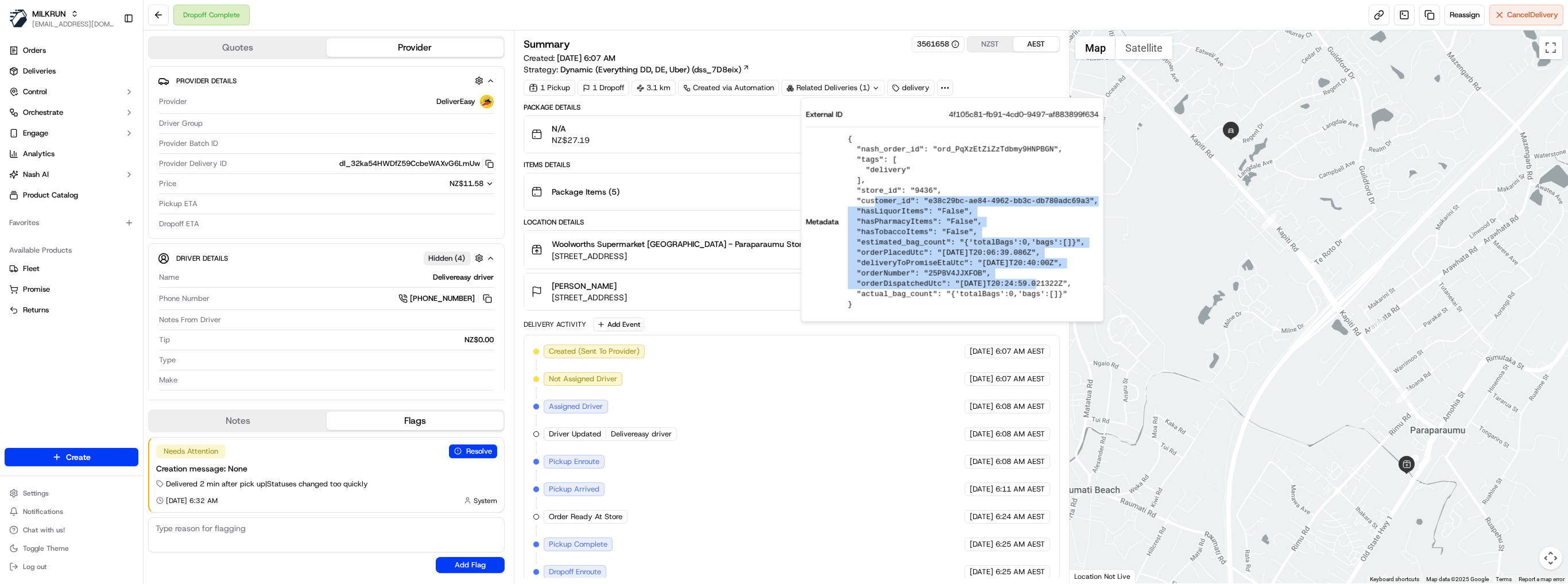
drag, startPoint x: 961, startPoint y: 232, endPoint x: 986, endPoint y: 282, distance: 55.9
click at [986, 282] on pre "{ "nash_order_id": "ord_PqXzEtZiZzTdbmy9HNPBGN", "tags": [ "delivery" ], "store…" at bounding box center [973, 222] width 251 height 176
click at [928, 270] on pre "{ "nash_order_id": "ord_PqXzEtZiZzTdbmy9HNPBGN", "tags": [ "delivery" ], "store…" at bounding box center [973, 222] width 251 height 176
drag, startPoint x: 847, startPoint y: 207, endPoint x: 1006, endPoint y: 270, distance: 171.0
click at [1006, 270] on pre "{ "nash_order_id": "ord_PqXzEtZiZzTdbmy9HNPBGN", "tags": [ "delivery" ], "store…" at bounding box center [973, 222] width 251 height 176
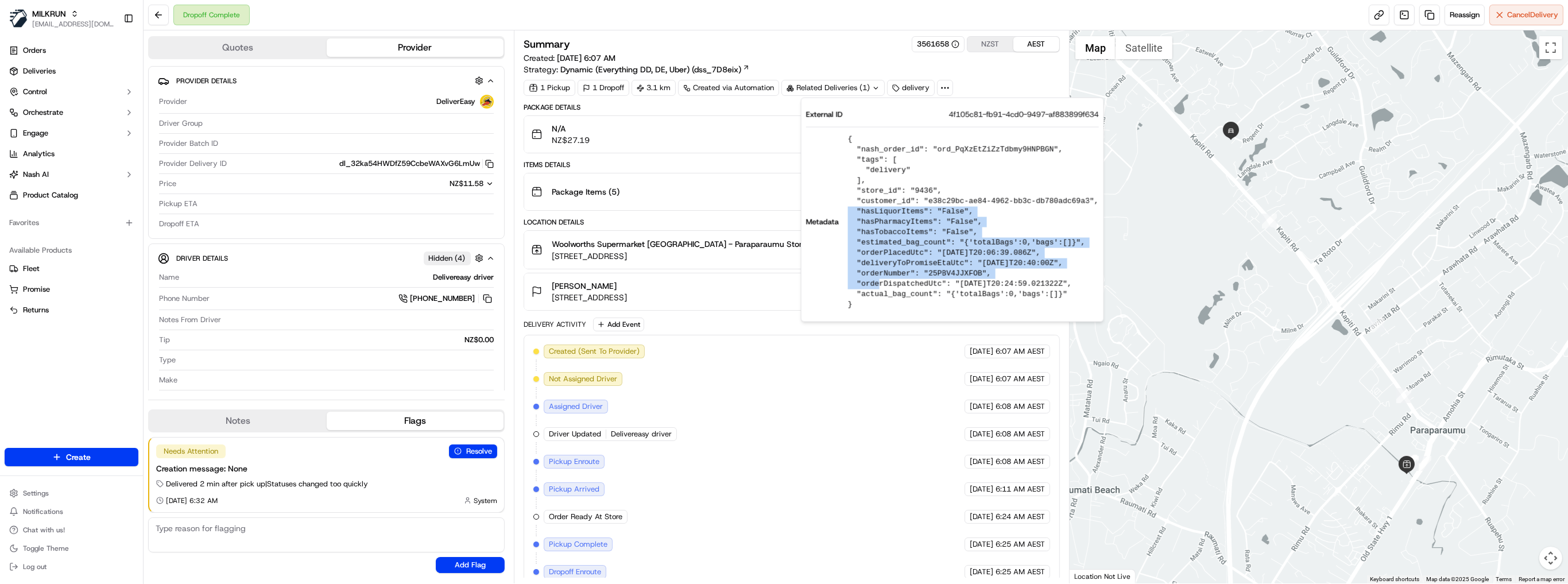
click at [982, 263] on pre "{ "nash_order_id": "ord_PqXzEtZiZzTdbmy9HNPBGN", "tags": [ "delivery" ], "store…" at bounding box center [973, 222] width 251 height 176
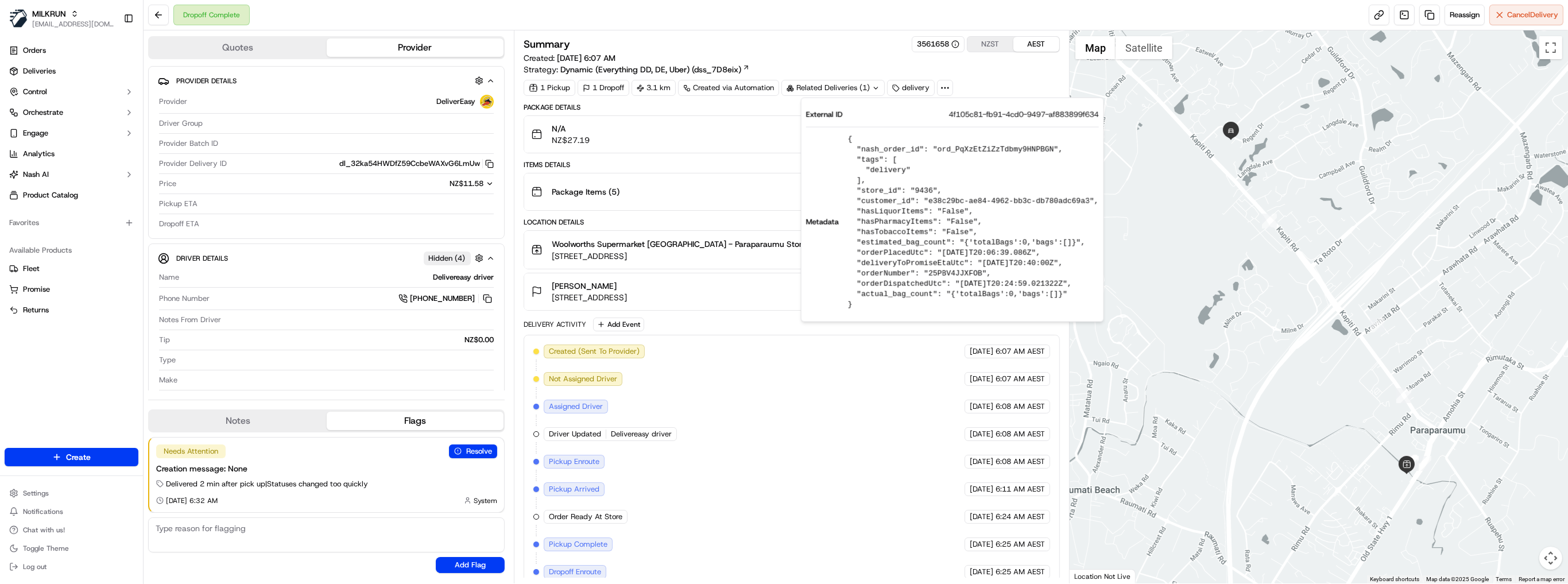
click at [715, 169] on div "Items Details Package Items ( 5 )" at bounding box center [792, 186] width 536 height 51
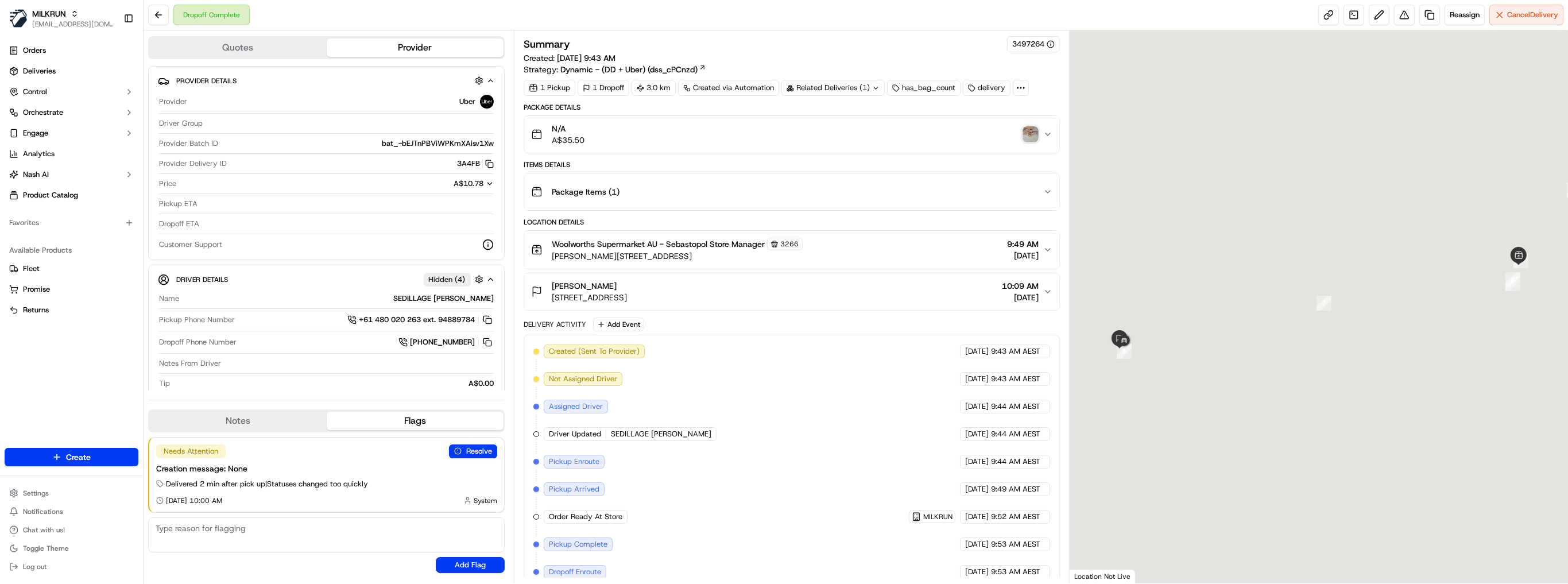
scroll to position [55, 0]
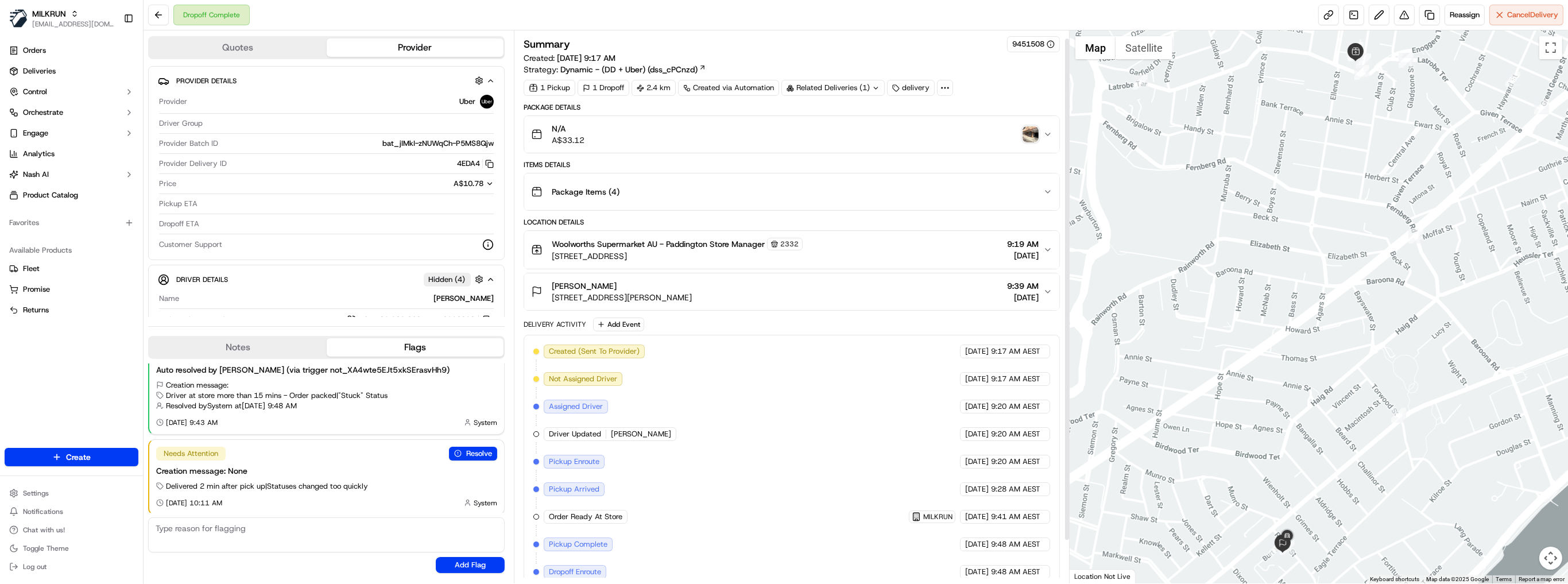
scroll to position [55, 0]
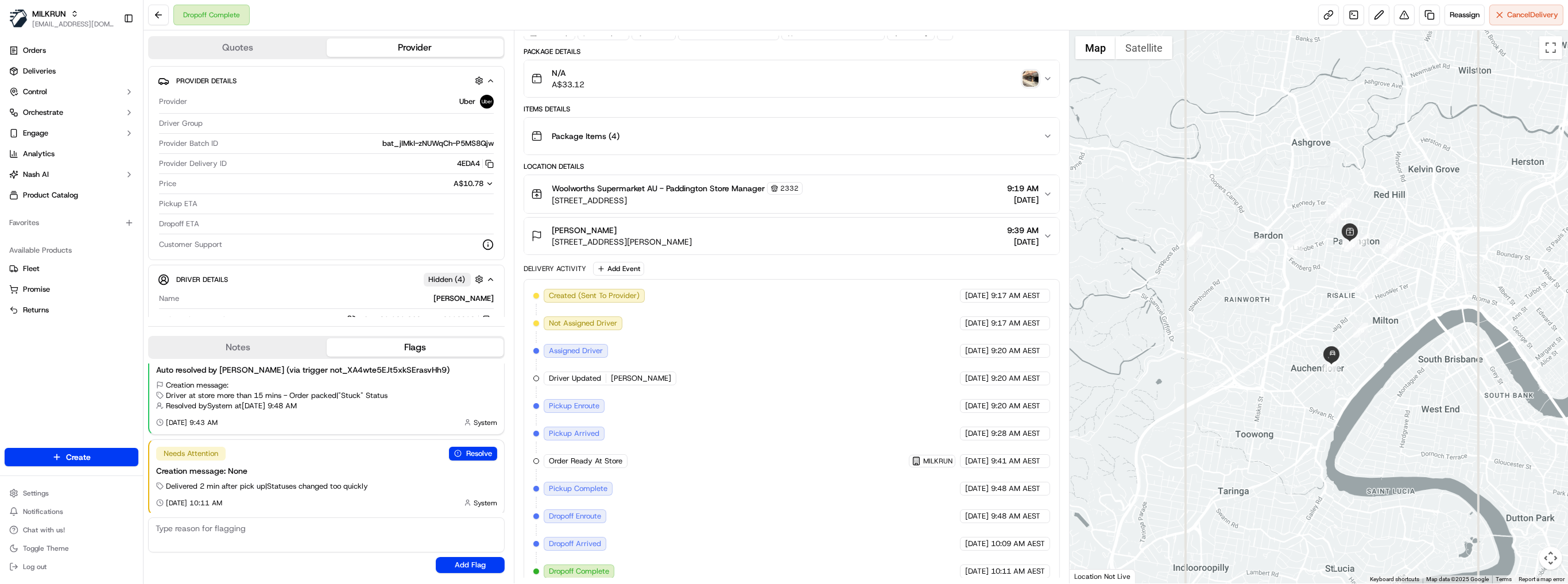
click at [1036, 79] on img "button" at bounding box center [1030, 79] width 16 height 16
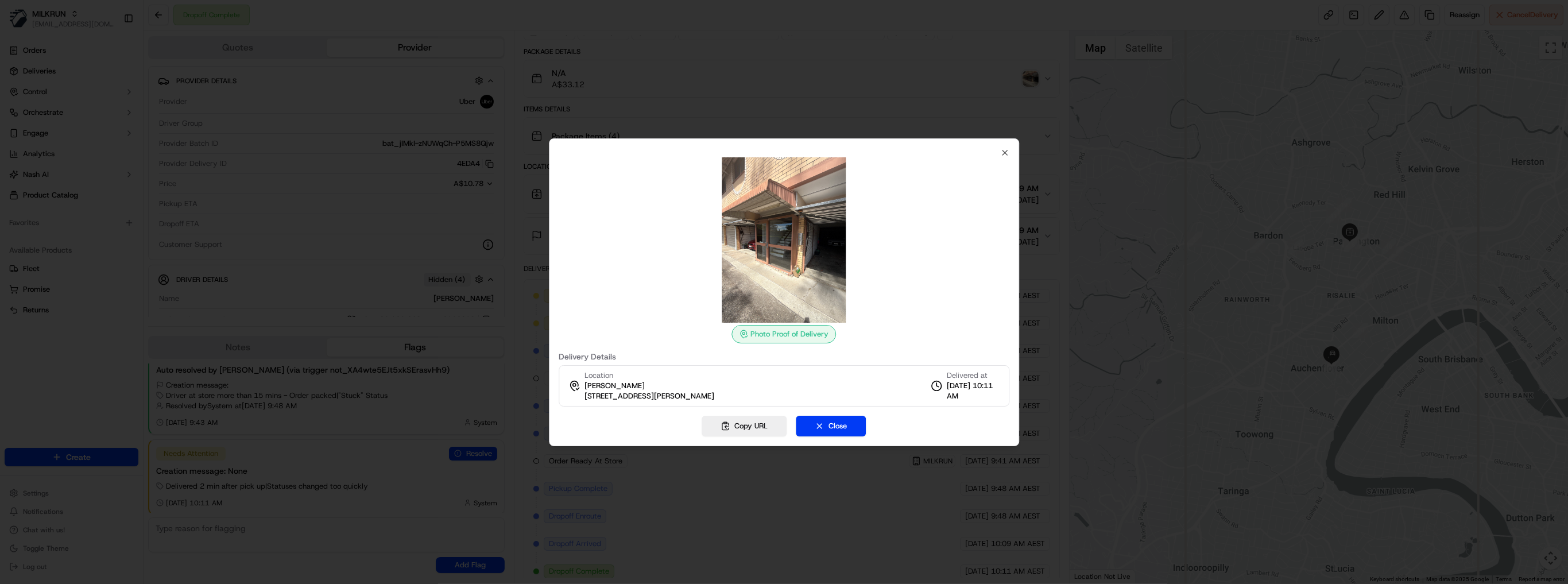
click at [778, 245] on img at bounding box center [784, 240] width 165 height 166
